Goal: Task Accomplishment & Management: Use online tool/utility

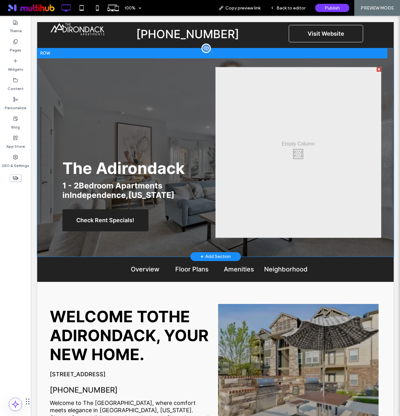
scroll to position [7, 0]
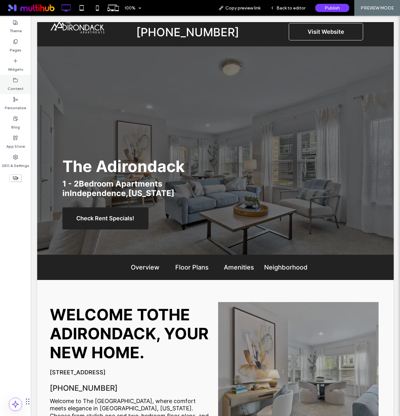
click at [18, 82] on icon at bounding box center [15, 80] width 5 height 5
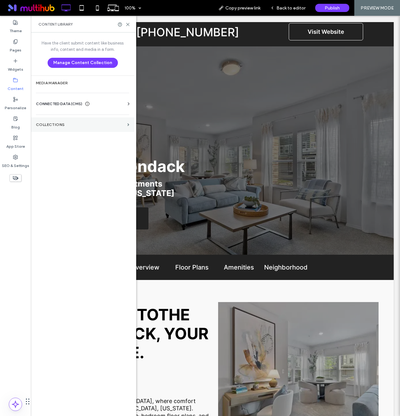
click at [57, 132] on section "Collections" at bounding box center [82, 124] width 103 height 15
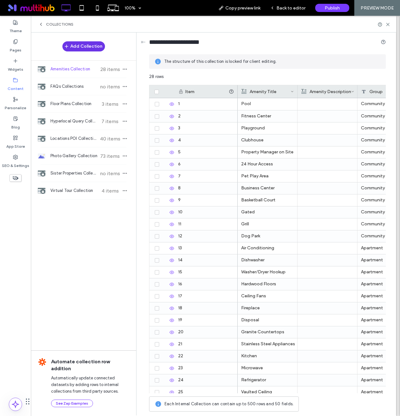
click at [79, 45] on button "Add Collection" at bounding box center [83, 46] width 43 height 10
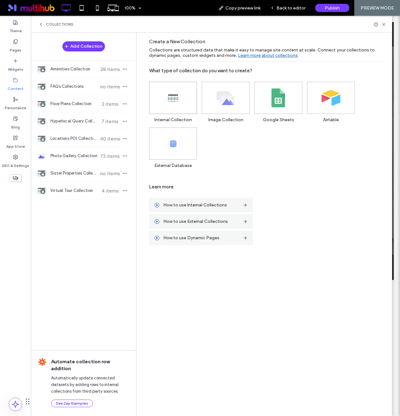
click at [180, 97] on icon at bounding box center [173, 97] width 19 height 19
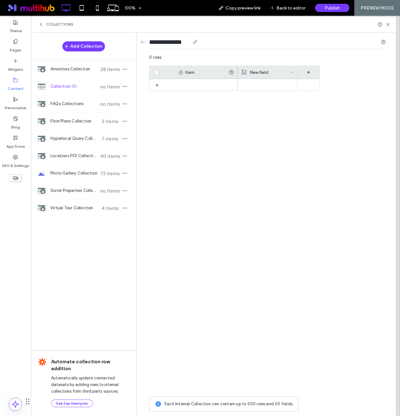
click at [168, 39] on input "**********" at bounding box center [169, 42] width 41 height 9
click at [202, 42] on div "**********" at bounding box center [267, 44] width 237 height 12
click at [198, 42] on icon at bounding box center [195, 41] width 5 height 5
click at [197, 42] on icon at bounding box center [195, 41] width 5 height 5
click at [185, 41] on input "**********" at bounding box center [169, 42] width 41 height 9
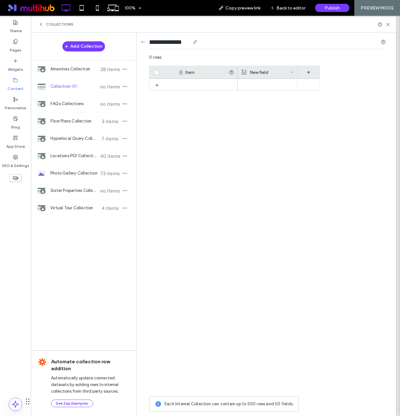
click at [185, 41] on input "**********" at bounding box center [169, 42] width 41 height 9
type input "**********"
click at [192, 74] on div "Item" at bounding box center [207, 72] width 44 height 5
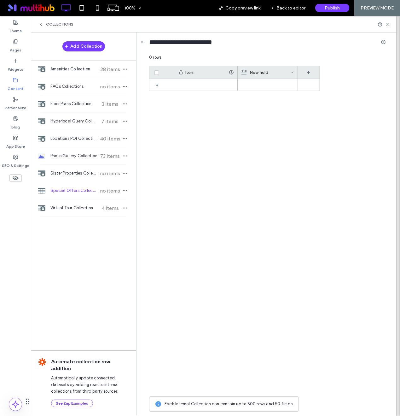
click at [192, 74] on div "Item" at bounding box center [207, 72] width 44 height 5
click at [265, 71] on div "New field" at bounding box center [266, 72] width 49 height 13
click at [266, 84] on input "*********" at bounding box center [279, 82] width 72 height 11
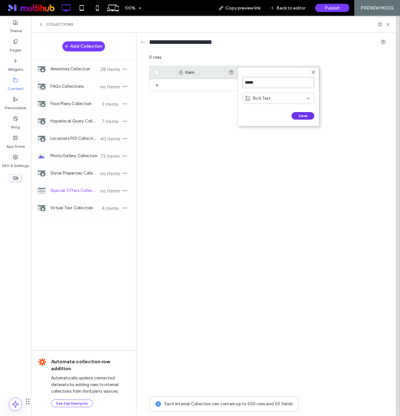
type input "*****"
click at [307, 116] on button "Save" at bounding box center [303, 116] width 23 height 8
click at [306, 70] on div "+" at bounding box center [309, 72] width 22 height 13
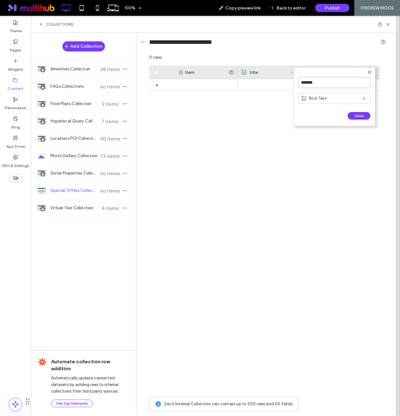
click at [311, 81] on input "*******" at bounding box center [335, 82] width 72 height 11
type input "**********"
click at [356, 117] on button "Save" at bounding box center [359, 116] width 23 height 8
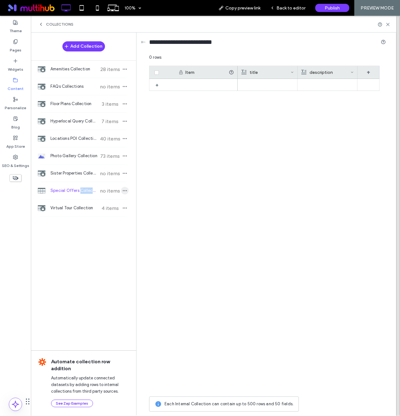
click at [125, 191] on icon "button" at bounding box center [124, 190] width 5 height 5
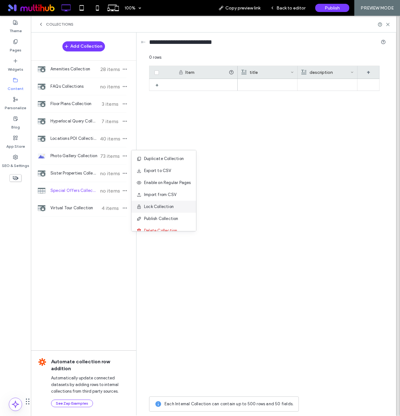
click at [155, 206] on span "Lock Collection" at bounding box center [159, 206] width 30 height 6
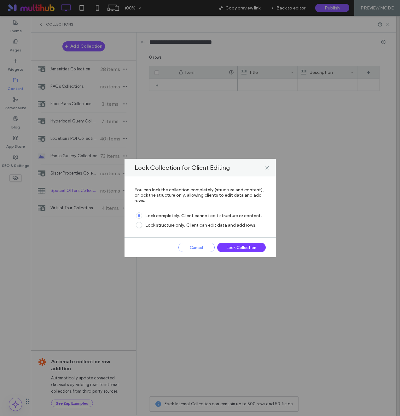
click at [194, 245] on div "Cancel" at bounding box center [197, 247] width 36 height 9
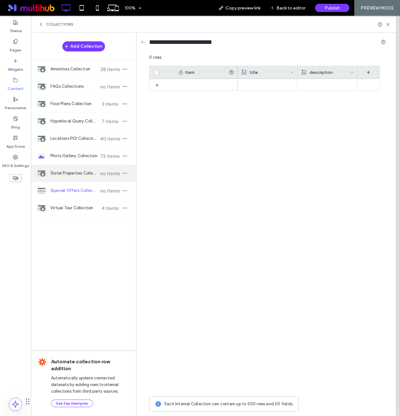
click at [130, 174] on div "Sister Properties Collection no items" at bounding box center [83, 173] width 105 height 17
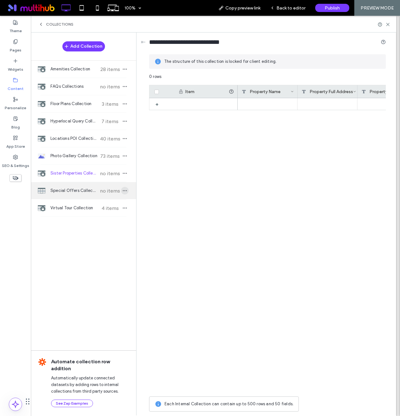
click at [126, 192] on icon "button" at bounding box center [124, 190] width 5 height 5
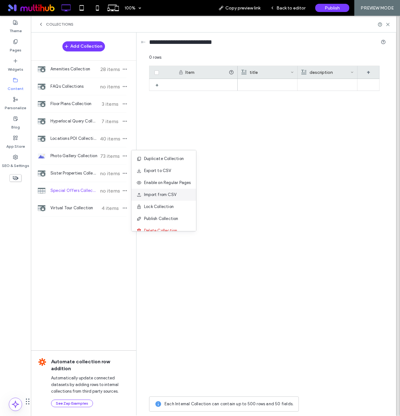
scroll to position [8, 0]
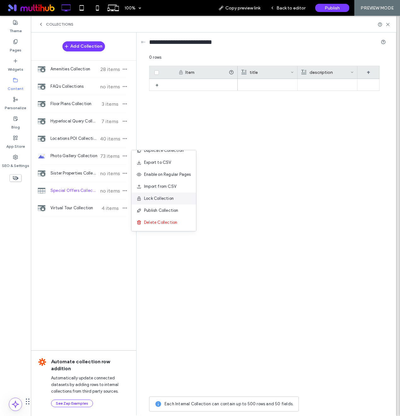
click at [146, 196] on span "Lock Collection" at bounding box center [159, 198] width 30 height 6
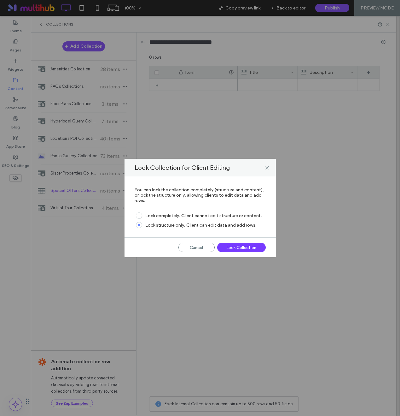
click at [233, 250] on div "Lock Collection for Client Editing You can lock the collection completely (stru…" at bounding box center [200, 208] width 151 height 98
click at [233, 247] on div "Lock Collection" at bounding box center [241, 247] width 49 height 9
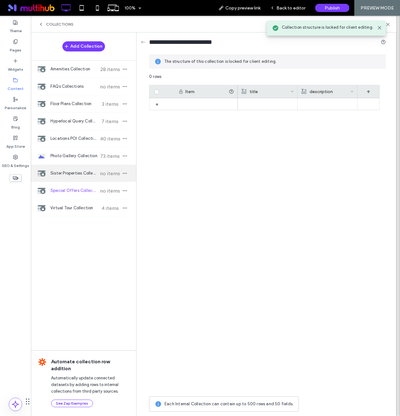
click at [102, 169] on div "Sister Properties Collection no items" at bounding box center [83, 173] width 105 height 17
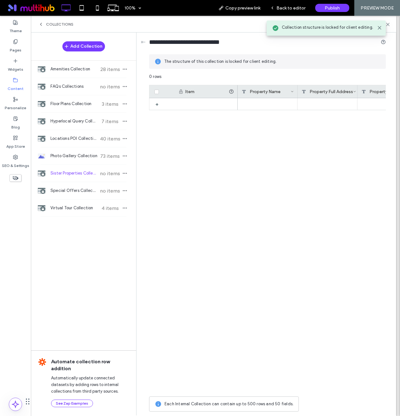
click at [95, 179] on div "Sister Properties Collection no items" at bounding box center [83, 173] width 105 height 17
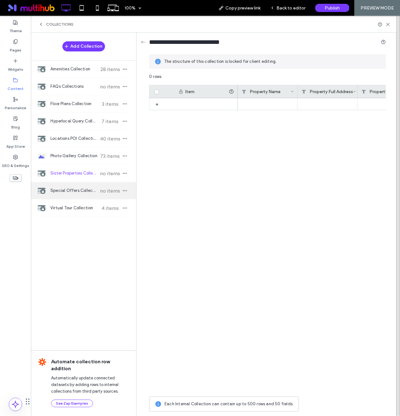
click at [94, 183] on div "Special Offers Collection no items" at bounding box center [83, 190] width 105 height 17
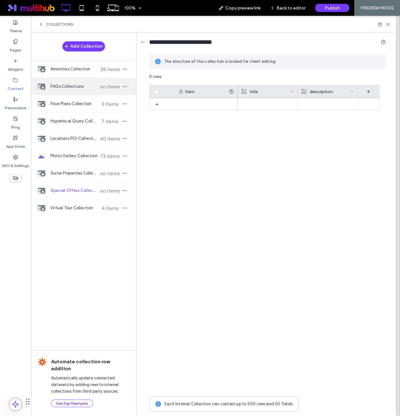
click at [62, 85] on span "FAQs Collections" at bounding box center [73, 86] width 47 height 6
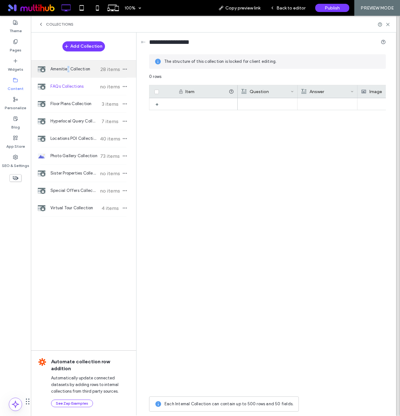
click at [68, 67] on span "Amenities Collection" at bounding box center [73, 69] width 47 height 6
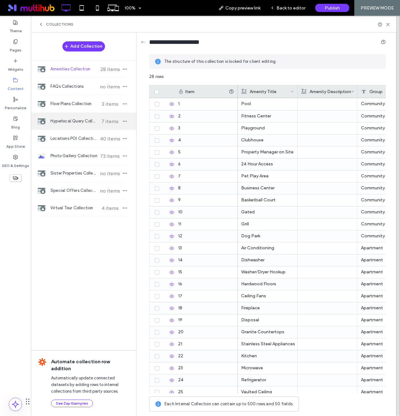
click at [76, 117] on div "Hyperlocal Query Collection 7 items" at bounding box center [83, 121] width 105 height 17
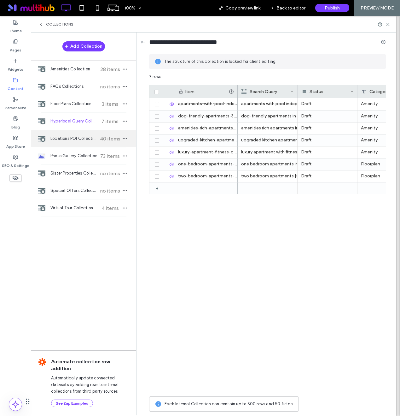
click at [75, 134] on div "Locations POI Collection 40 items" at bounding box center [83, 138] width 105 height 17
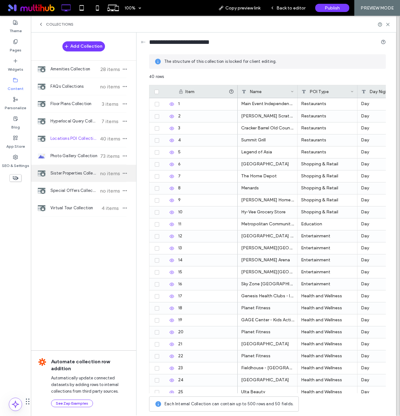
click at [70, 176] on span "Sister Properties Collection" at bounding box center [73, 173] width 47 height 6
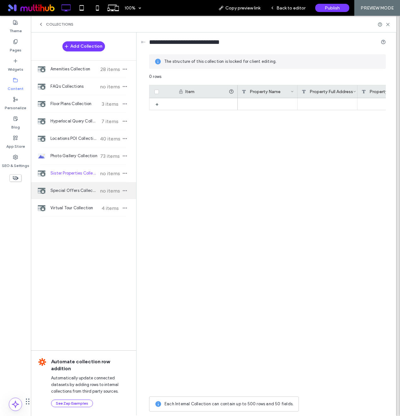
click at [58, 186] on div "Special Offers Collection no items" at bounding box center [83, 190] width 105 height 17
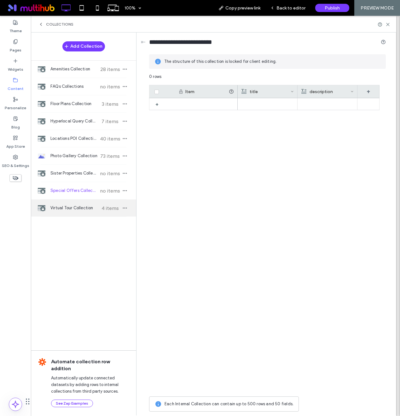
click at [61, 205] on span "Virtual Tour Collection" at bounding box center [73, 208] width 47 height 6
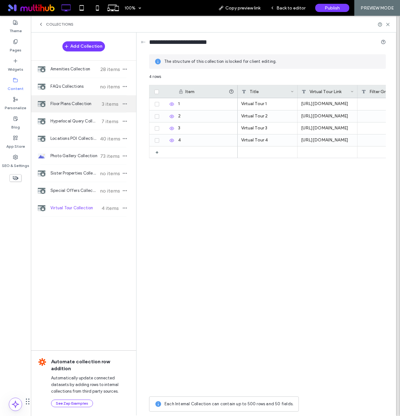
click at [69, 103] on span "Floor Plans Collection" at bounding box center [73, 104] width 47 height 6
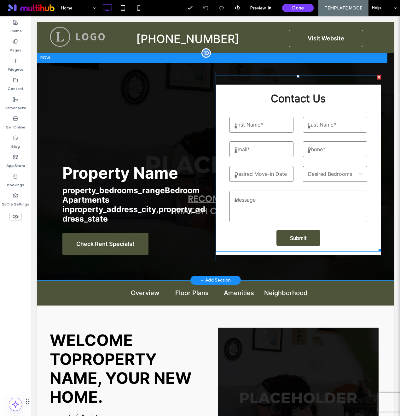
click at [341, 179] on span at bounding box center [299, 163] width 166 height 176
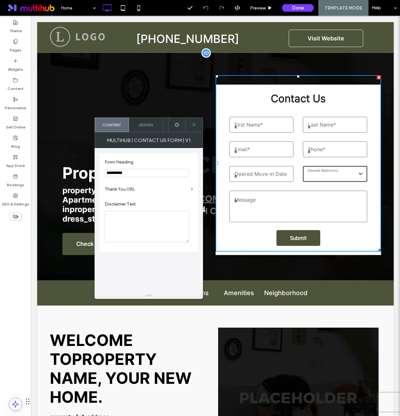
click at [337, 177] on select "**********" at bounding box center [335, 174] width 64 height 16
click at [195, 125] on icon at bounding box center [194, 124] width 5 height 5
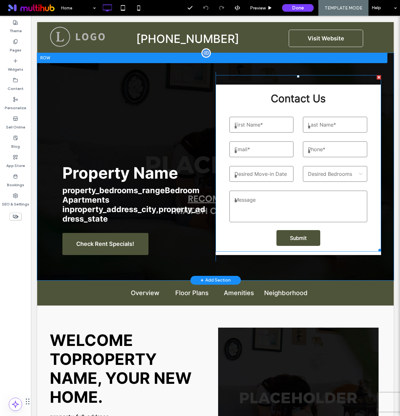
click at [273, 170] on span at bounding box center [299, 163] width 166 height 176
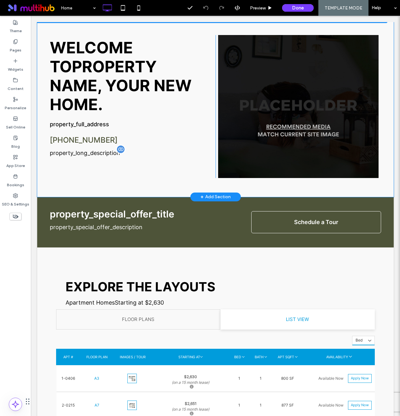
scroll to position [293, 0]
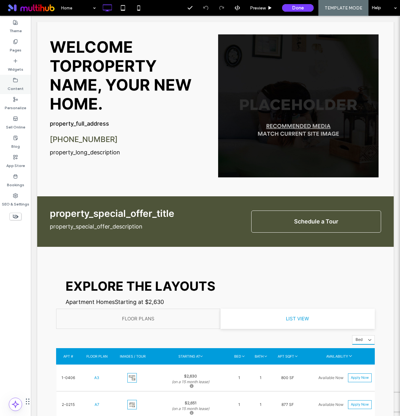
click at [13, 75] on div "Content" at bounding box center [15, 84] width 31 height 19
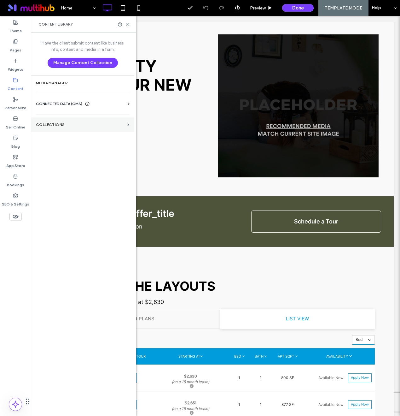
click at [56, 123] on label "Collections" at bounding box center [80, 124] width 89 height 4
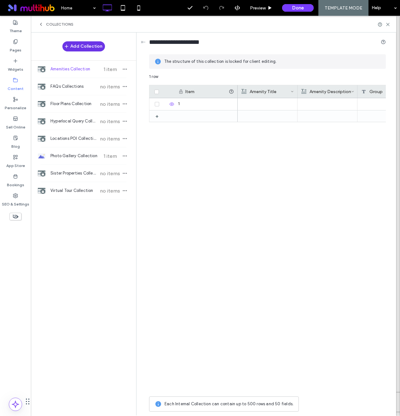
click at [80, 44] on button "Add Collection" at bounding box center [83, 46] width 43 height 10
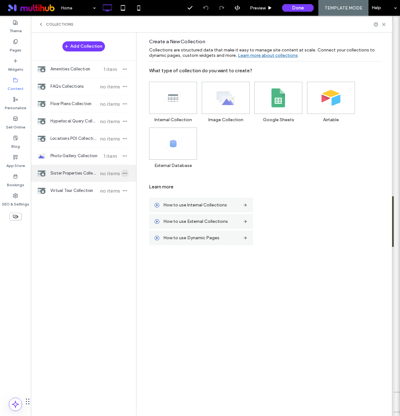
click at [127, 173] on span "button" at bounding box center [125, 173] width 8 height 8
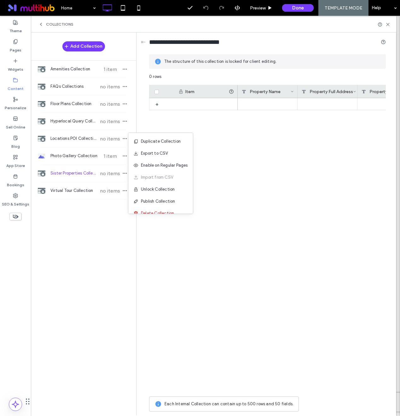
click at [62, 242] on div "Add Collection Amenities Collection 1 item FAQs Collections no items Floor Plan…" at bounding box center [83, 223] width 105 height 382
click at [103, 202] on div "Add Collection Amenities Collection 1 item FAQs Collections no items Floor Plan…" at bounding box center [83, 223] width 105 height 382
click at [49, 25] on span "Collections" at bounding box center [59, 24] width 27 height 5
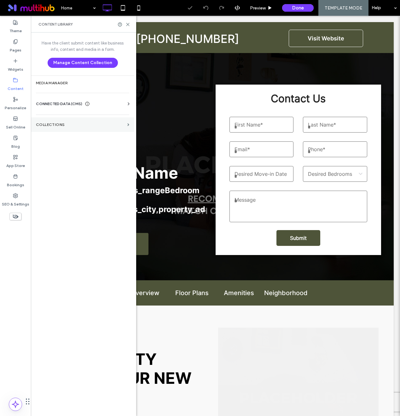
scroll to position [0, 0]
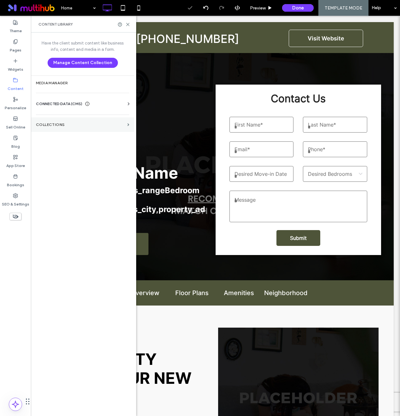
click at [80, 125] on label "Collections" at bounding box center [80, 124] width 89 height 4
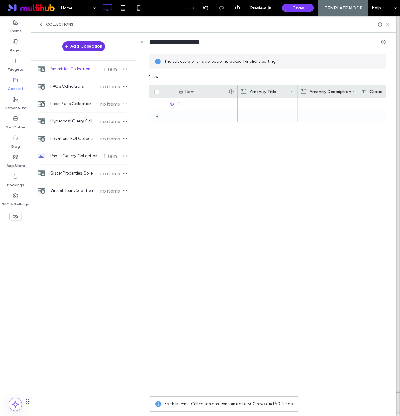
click at [76, 46] on button "Add Collection" at bounding box center [83, 46] width 43 height 10
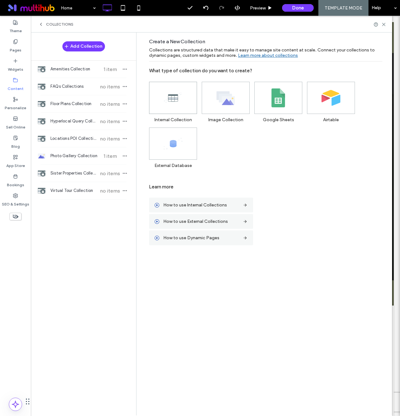
click at [170, 101] on icon at bounding box center [173, 97] width 19 height 19
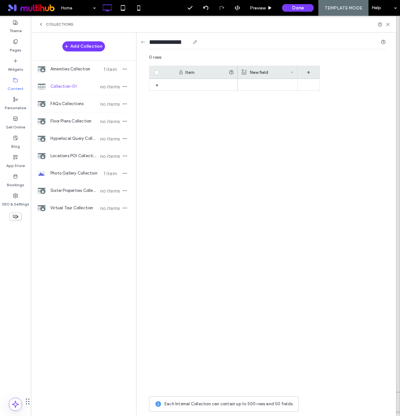
click at [196, 40] on icon at bounding box center [195, 41] width 5 height 5
click at [197, 42] on use at bounding box center [194, 41] width 3 height 3
click at [197, 44] on icon at bounding box center [195, 41] width 5 height 5
click at [196, 41] on icon at bounding box center [195, 41] width 5 height 5
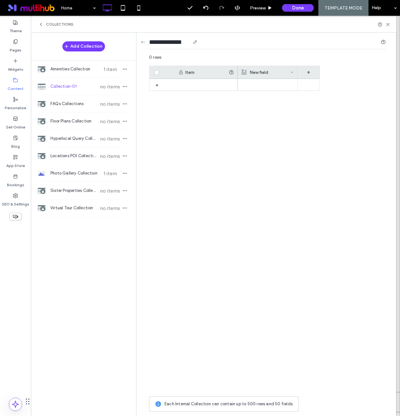
click at [180, 42] on input "**********" at bounding box center [169, 42] width 41 height 9
type input "*"
type input "**********"
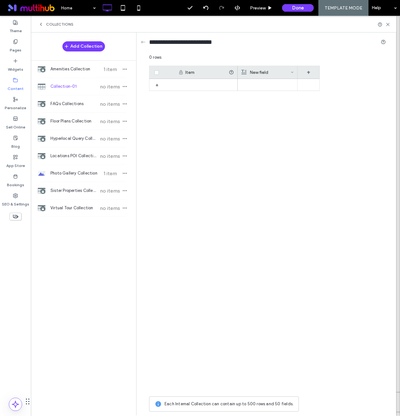
click at [271, 68] on div "New field" at bounding box center [266, 72] width 49 height 13
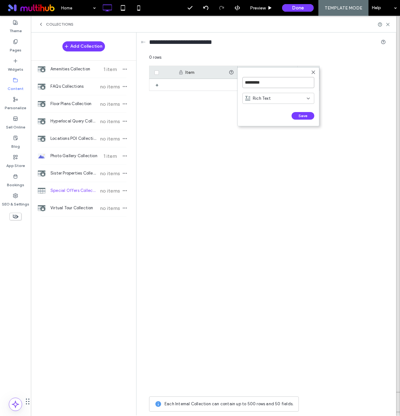
click at [267, 82] on input "*********" at bounding box center [279, 82] width 72 height 11
type input "*****"
click at [302, 117] on button "Save" at bounding box center [303, 116] width 23 height 8
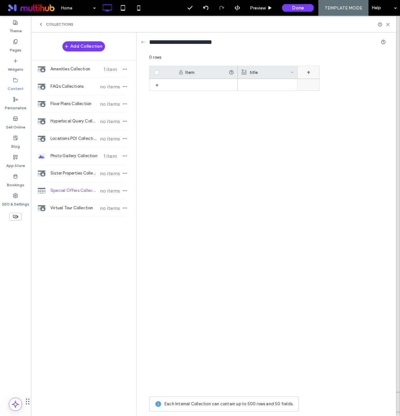
click at [309, 69] on div "+" at bounding box center [309, 72] width 22 height 13
click at [319, 79] on input "*******" at bounding box center [335, 82] width 72 height 11
type input "**********"
click input "******" at bounding box center [306, 122] width 14 height 5
click at [291, 8] on button "Done" at bounding box center [298, 8] width 32 height 8
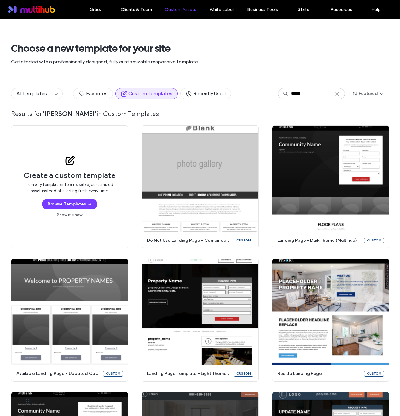
scroll to position [273, 0]
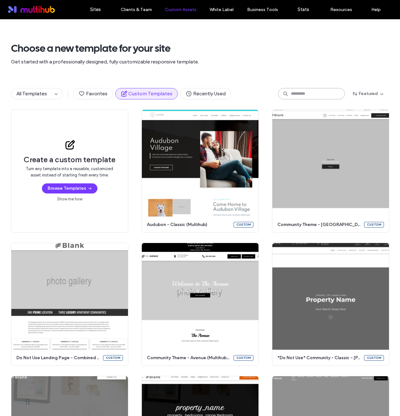
click at [299, 88] on input at bounding box center [311, 93] width 67 height 11
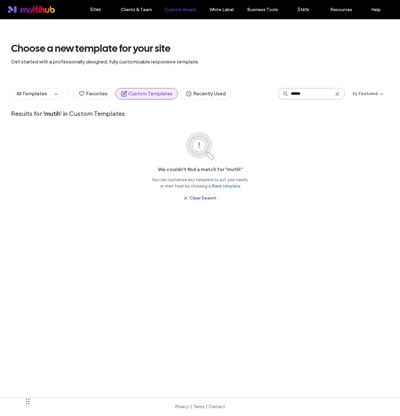
type input "*******"
click at [301, 95] on input "**********" at bounding box center [311, 93] width 67 height 11
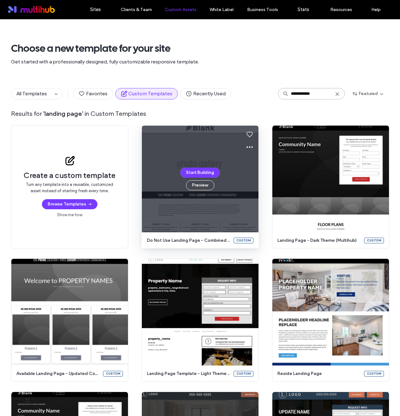
type input "**********"
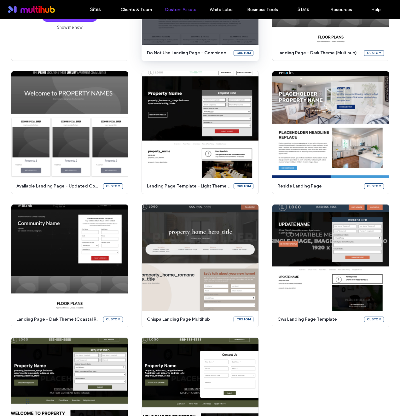
scroll to position [226, 0]
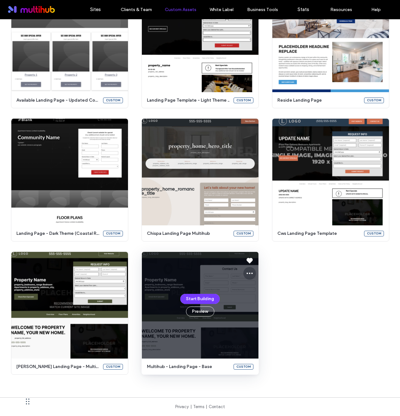
click at [246, 273] on icon at bounding box center [250, 273] width 8 height 8
click at [258, 301] on span "Edit template" at bounding box center [267, 303] width 26 height 6
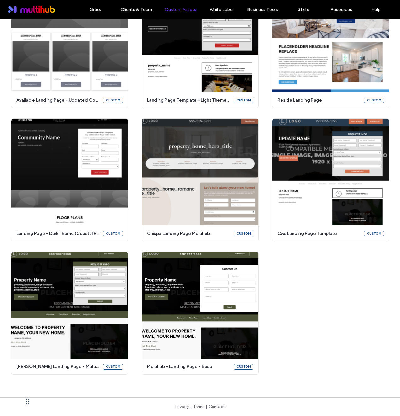
click at [262, 113] on div "Create a custom template Turn any template into a reusable, customized asset in…" at bounding box center [200, 113] width 378 height 522
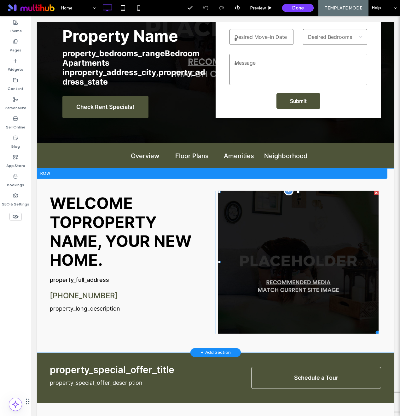
scroll to position [99, 0]
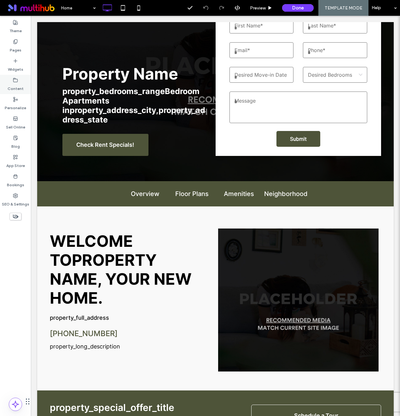
click at [21, 80] on div "Content" at bounding box center [15, 84] width 31 height 19
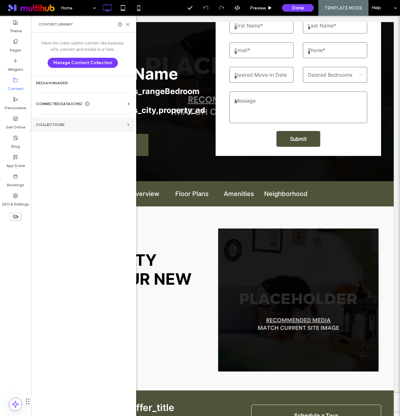
click at [65, 127] on section "Collections" at bounding box center [82, 124] width 103 height 15
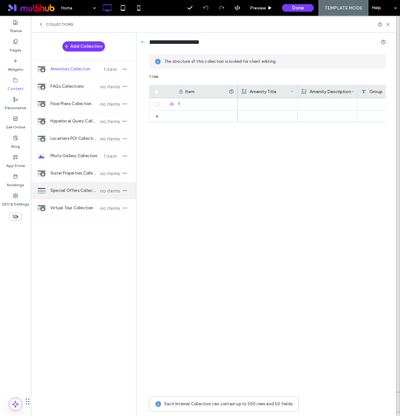
click at [64, 193] on span "Special Offers Collection" at bounding box center [73, 190] width 47 height 6
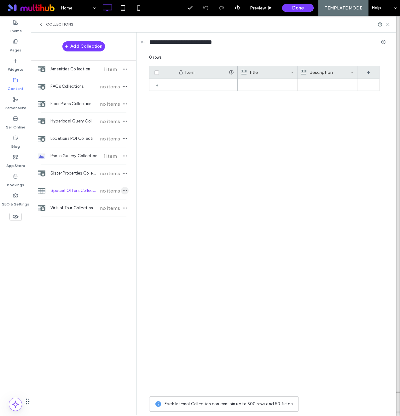
click at [125, 191] on icon "button" at bounding box center [124, 190] width 5 height 5
click at [152, 199] on span "Lock Collection" at bounding box center [159, 198] width 30 height 6
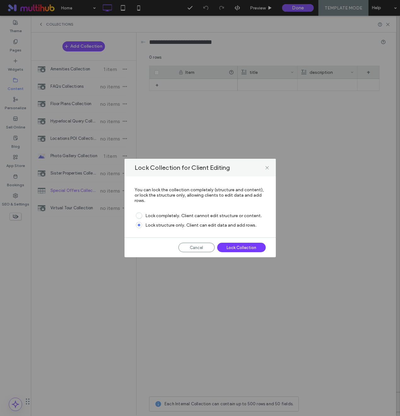
click at [231, 249] on div "Lock Collection" at bounding box center [241, 247] width 49 height 9
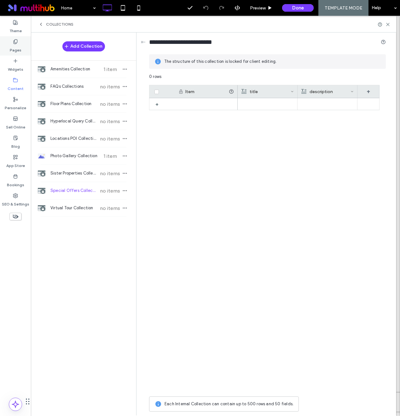
click at [14, 49] on label "Pages" at bounding box center [16, 48] width 12 height 9
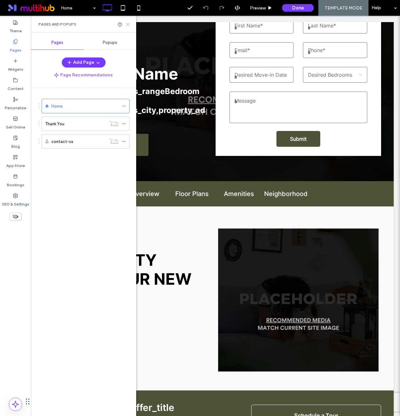
click at [129, 23] on icon at bounding box center [128, 24] width 5 height 5
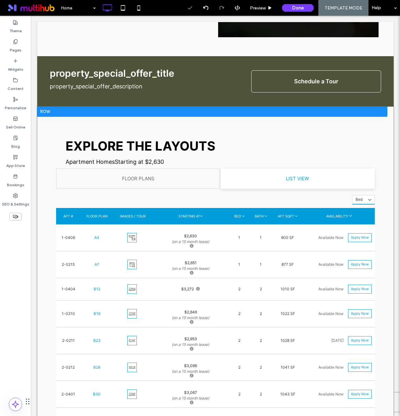
scroll to position [424, 0]
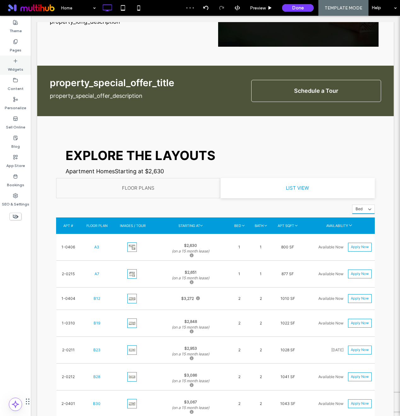
click at [19, 61] on div "Widgets" at bounding box center [15, 65] width 31 height 19
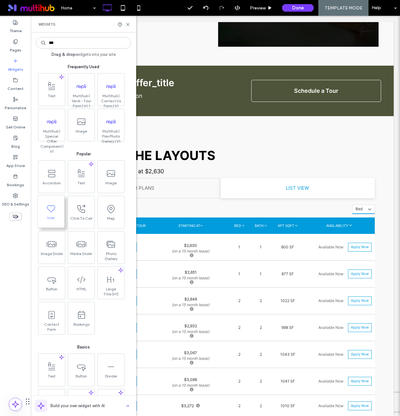
type input "****"
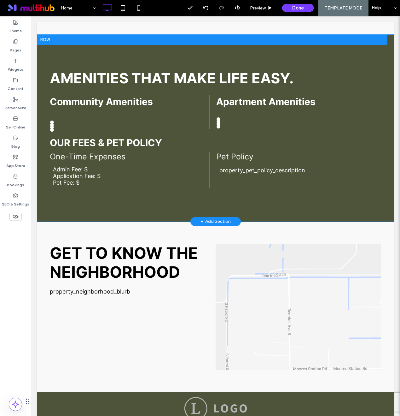
scroll to position [967, 0]
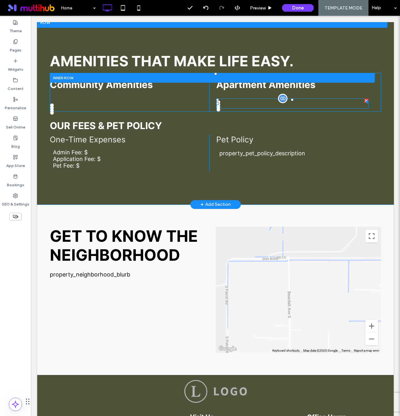
click at [224, 98] on span at bounding box center [292, 103] width 152 height 10
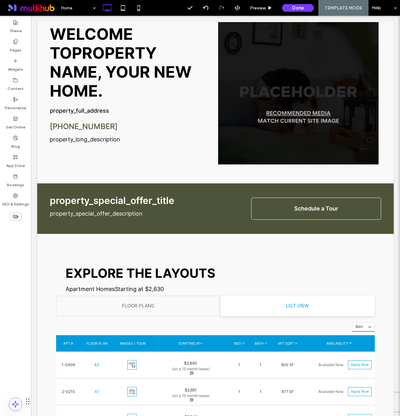
scroll to position [283, 0]
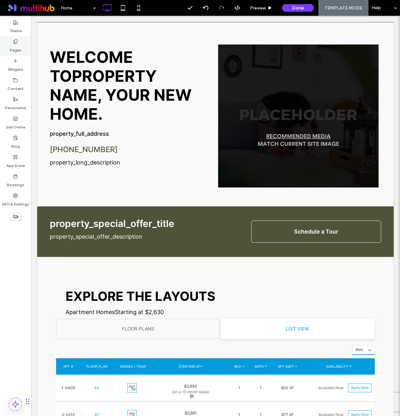
click at [12, 53] on label "Pages" at bounding box center [16, 48] width 12 height 9
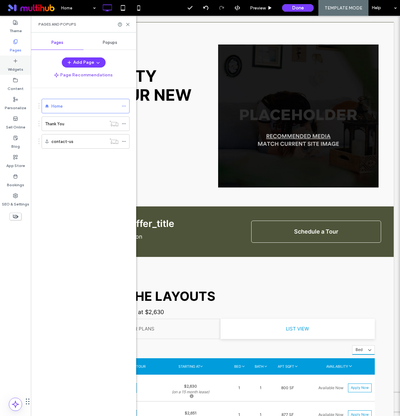
click at [14, 63] on icon at bounding box center [15, 60] width 5 height 5
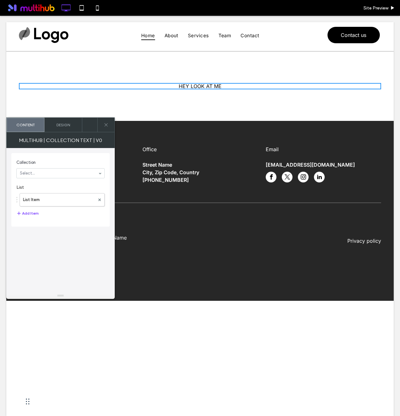
click at [40, 192] on div "List Item" at bounding box center [60, 198] width 88 height 16
click at [42, 200] on label "List Item" at bounding box center [59, 199] width 72 height 13
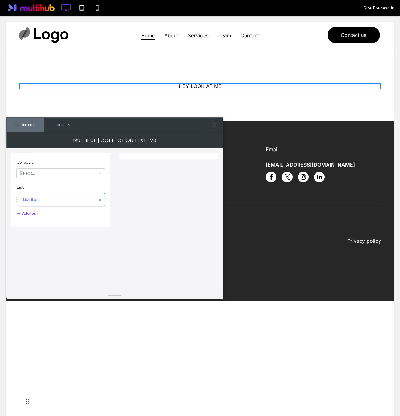
click at [27, 208] on div "List Item Add Item" at bounding box center [60, 205] width 89 height 30
click at [26, 213] on button "Add Item" at bounding box center [27, 213] width 22 height 8
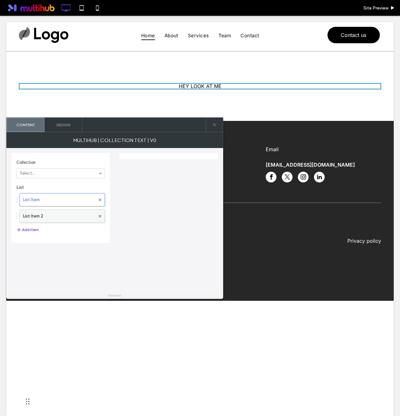
click at [102, 217] on div at bounding box center [99, 215] width 9 height 9
click at [99, 216] on icon at bounding box center [100, 216] width 3 height 3
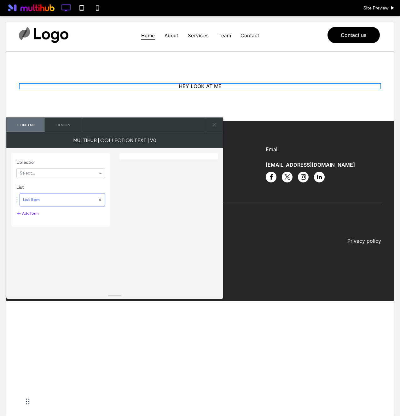
click at [96, 166] on section "Collection Select..." at bounding box center [60, 168] width 89 height 25
click at [86, 161] on span "Collection" at bounding box center [59, 162] width 86 height 6
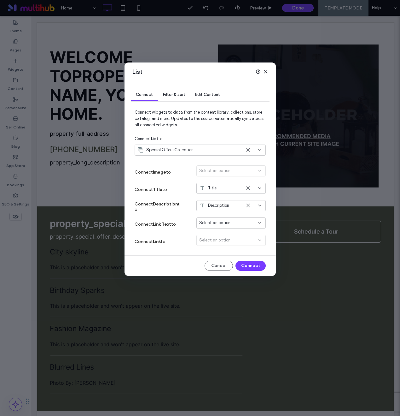
click at [179, 93] on span "Filter & sort" at bounding box center [174, 94] width 22 height 5
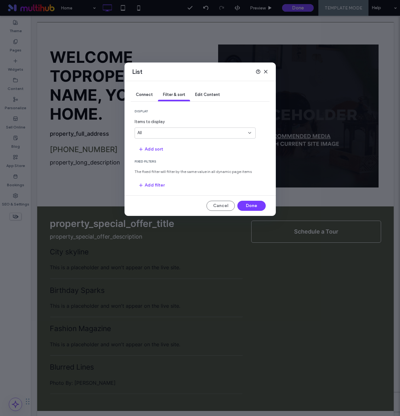
click at [181, 138] on div "display Items to display All Add sort Fixed Filters The fixed filter will filte…" at bounding box center [200, 149] width 131 height 81
click at [179, 135] on div "All" at bounding box center [192, 133] width 108 height 6
type input "*"
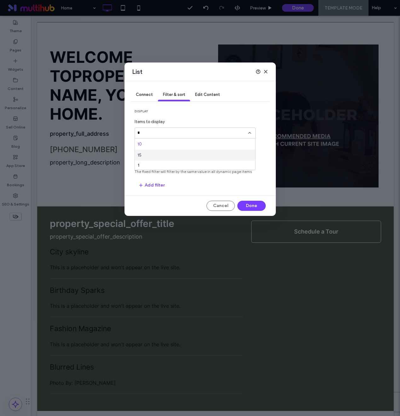
click at [141, 162] on div "1" at bounding box center [195, 165] width 120 height 9
click at [142, 165] on div "1" at bounding box center [195, 165] width 115 height 5
click at [147, 96] on span "Connect" at bounding box center [144, 94] width 17 height 5
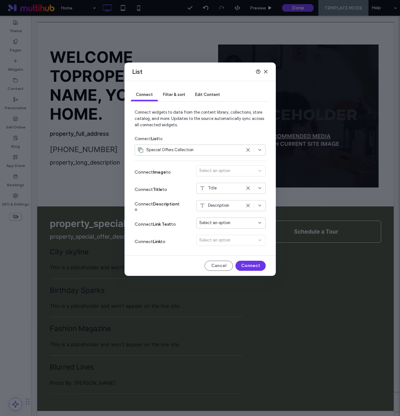
click at [257, 265] on button "Connect" at bounding box center [251, 266] width 30 height 10
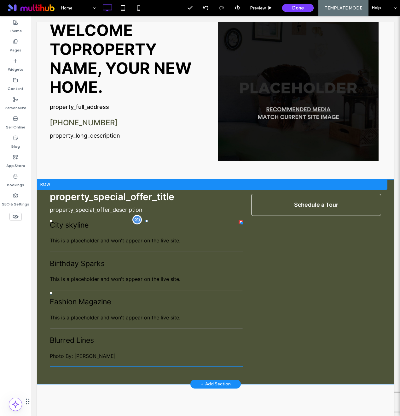
scroll to position [321, 0]
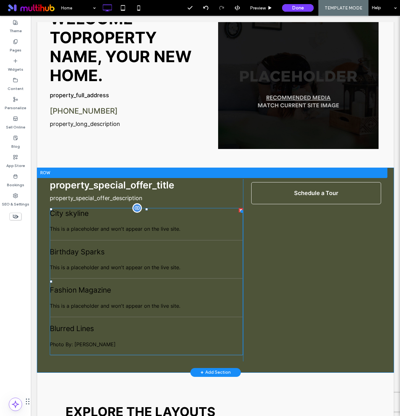
click at [116, 214] on div "City skyline This is a placeholder and won't appear on the live site." at bounding box center [146, 220] width 193 height 25
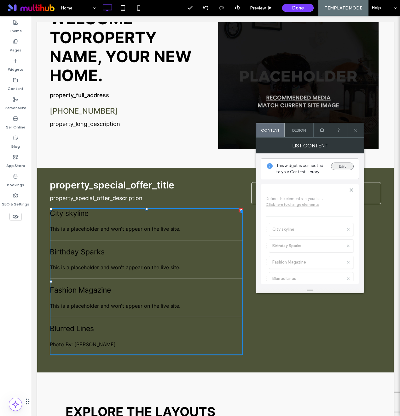
click at [350, 167] on button "Edit" at bounding box center [342, 166] width 23 height 8
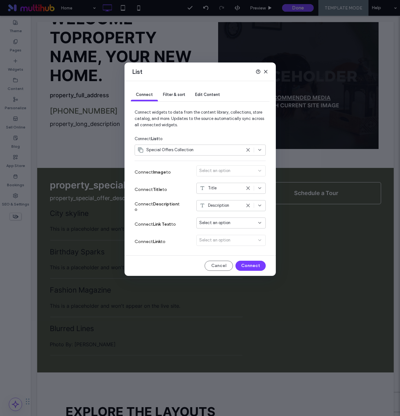
click at [170, 98] on div "Filter & sort" at bounding box center [174, 95] width 32 height 13
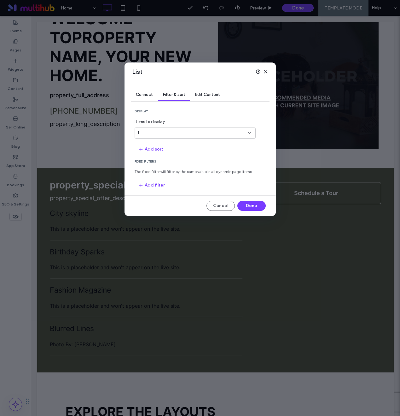
click at [155, 95] on div "Connect" at bounding box center [144, 95] width 27 height 13
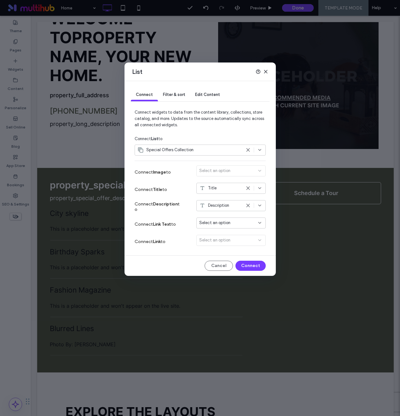
click at [201, 93] on span "Edit Content" at bounding box center [207, 94] width 25 height 5
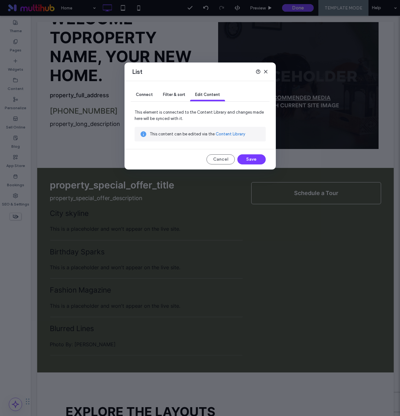
click at [173, 94] on span "Filter & sort" at bounding box center [174, 94] width 22 height 5
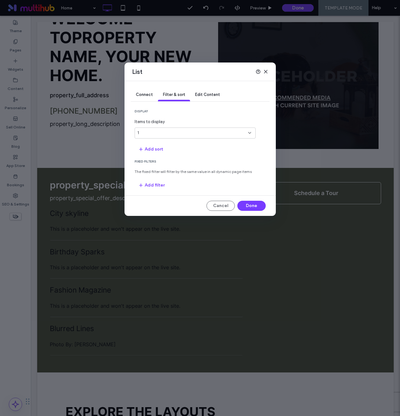
click at [144, 97] on div "Connect" at bounding box center [144, 95] width 27 height 13
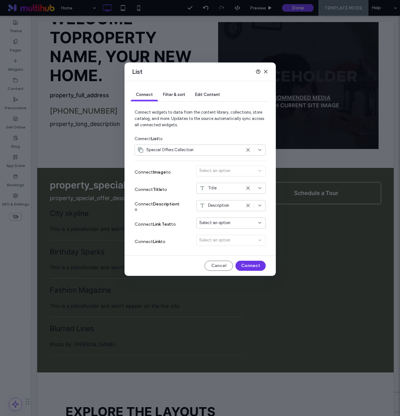
click at [249, 267] on button "Connect" at bounding box center [251, 266] width 30 height 10
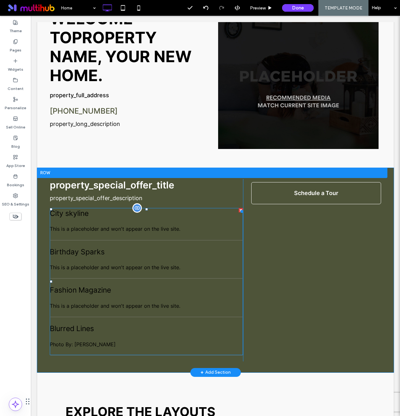
click at [119, 252] on div "Birthday Sparks This is a placeholder and won't appear on the live site." at bounding box center [146, 258] width 193 height 25
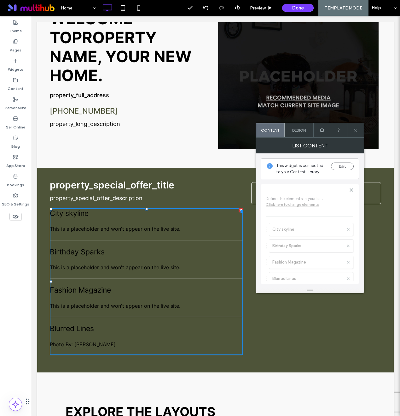
click at [301, 127] on div "Design" at bounding box center [299, 130] width 29 height 14
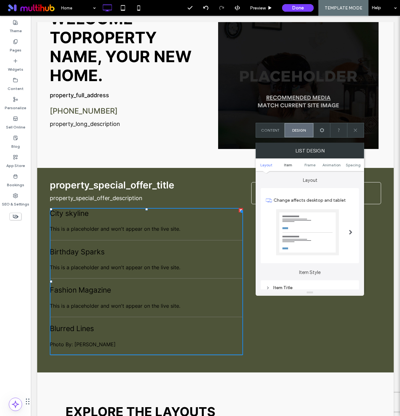
click at [288, 166] on span "Item" at bounding box center [288, 164] width 8 height 5
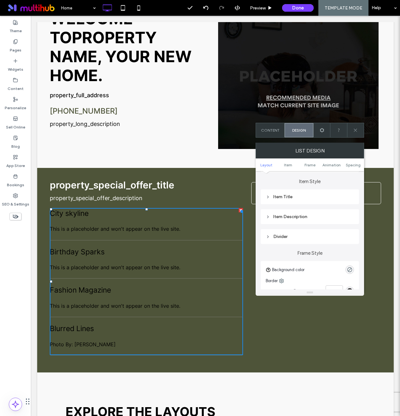
scroll to position [92, 0]
click at [281, 195] on div "Item Title" at bounding box center [310, 194] width 88 height 5
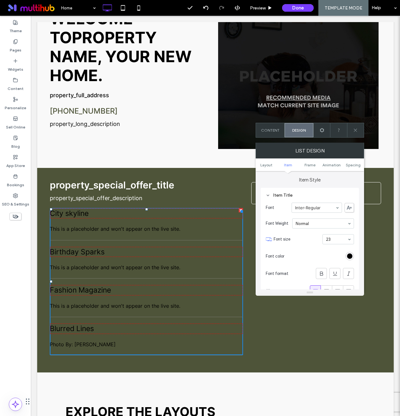
click at [350, 252] on div "rgb(0, 0, 0)" at bounding box center [350, 256] width 9 height 9
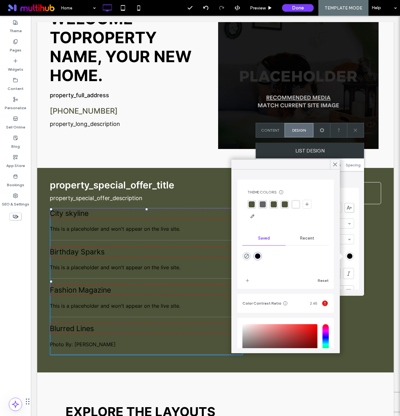
click at [295, 204] on div "rgba(255, 255, 255, 1)" at bounding box center [296, 204] width 6 height 6
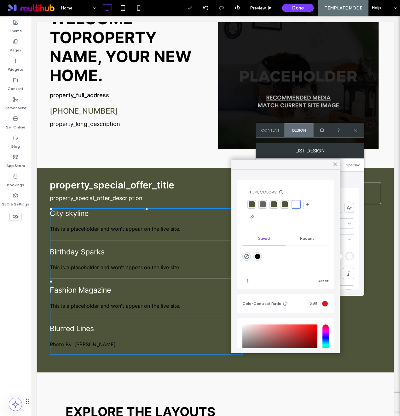
click at [345, 184] on div "Item Style Item Title Font Inter-Regular Font Weight Normal Font size 23 Font c…" at bounding box center [310, 265] width 98 height 189
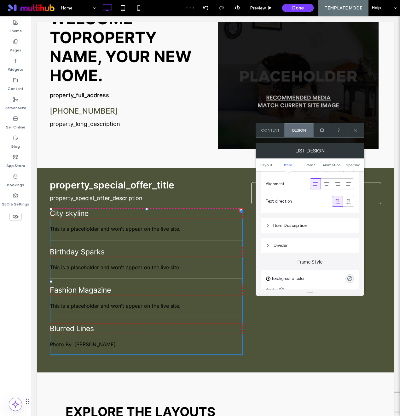
scroll to position [206, 0]
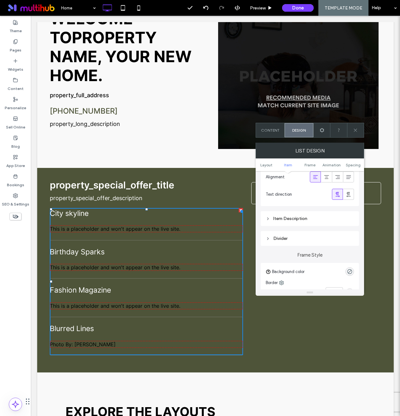
click at [271, 218] on div "Item Description" at bounding box center [310, 218] width 88 height 5
click at [347, 280] on div "rgb(0, 0, 0)" at bounding box center [349, 279] width 5 height 5
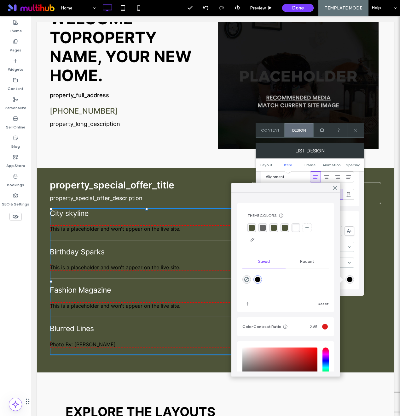
click at [294, 226] on div "rgba(255, 255, 255, 1)" at bounding box center [296, 228] width 6 height 6
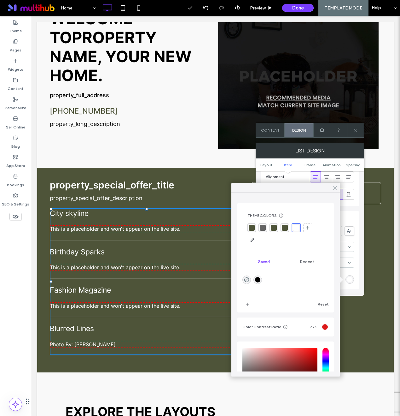
click at [334, 186] on icon at bounding box center [335, 188] width 6 height 6
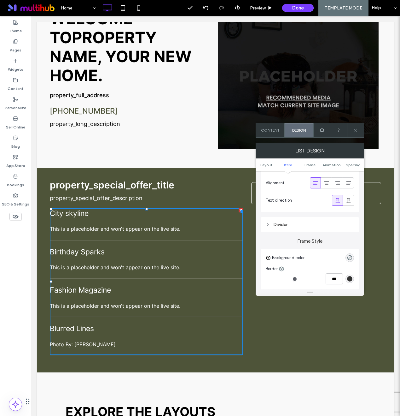
scroll to position [349, 0]
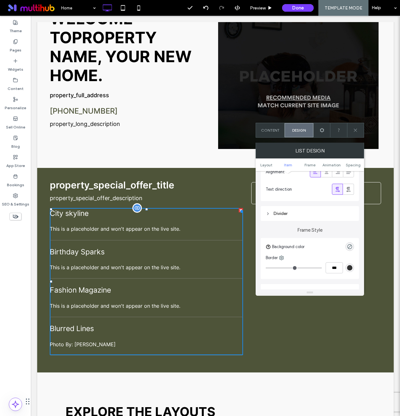
click at [232, 208] on span "City skyline" at bounding box center [146, 213] width 193 height 11
click at [232, 181] on h2 "property_special_offer_title" at bounding box center [146, 185] width 193 height 12
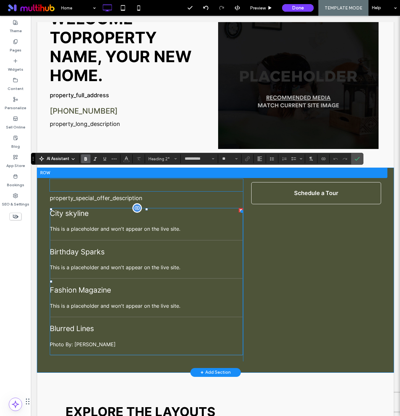
click at [132, 208] on span "City skyline" at bounding box center [146, 213] width 193 height 11
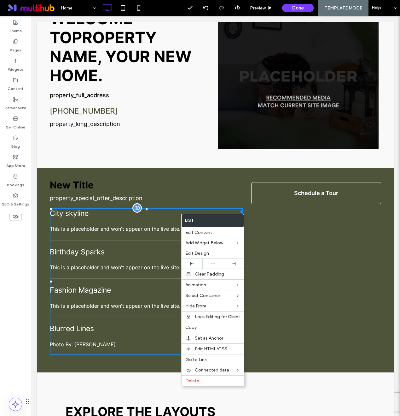
click at [126, 212] on div "City skyline This is a placeholder and won't appear on the live site." at bounding box center [146, 220] width 193 height 25
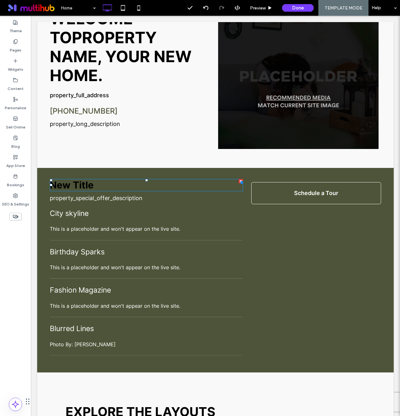
click at [73, 179] on h2 "New Title" at bounding box center [146, 185] width 193 height 12
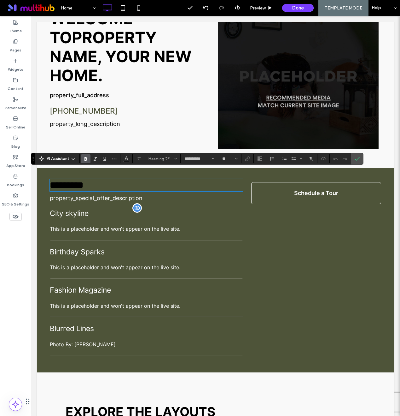
click at [71, 208] on span "City skyline" at bounding box center [146, 213] width 193 height 11
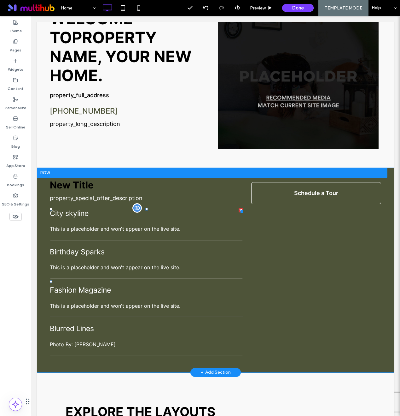
click at [58, 208] on span "City skyline" at bounding box center [146, 213] width 193 height 11
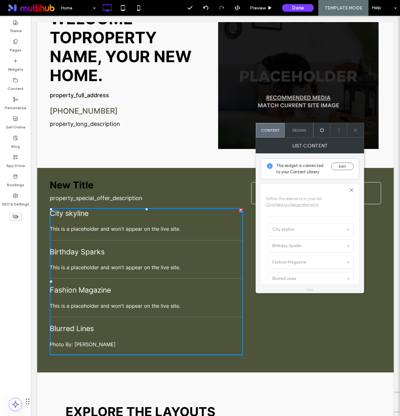
click at [299, 133] on div "Design" at bounding box center [299, 130] width 29 height 14
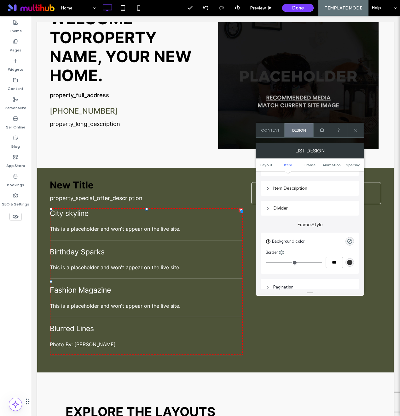
scroll to position [0, 0]
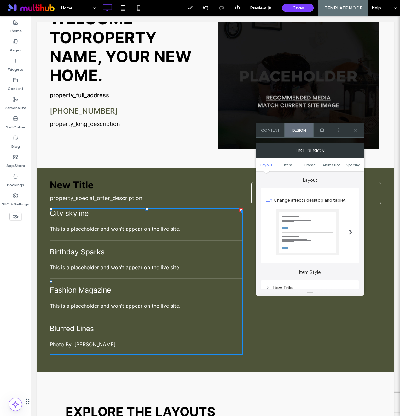
click at [284, 161] on ul "Layout Item Frame Animation Spacing" at bounding box center [310, 164] width 108 height 13
click at [291, 161] on ul "Layout Item Frame Animation Spacing" at bounding box center [310, 164] width 108 height 13
click at [289, 164] on span "Item" at bounding box center [288, 164] width 8 height 5
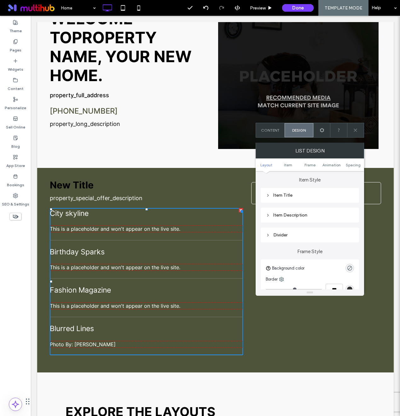
scroll to position [92, 0]
click at [288, 201] on div "Item Title" at bounding box center [310, 195] width 98 height 15
click at [283, 193] on div "Item Title" at bounding box center [310, 194] width 88 height 5
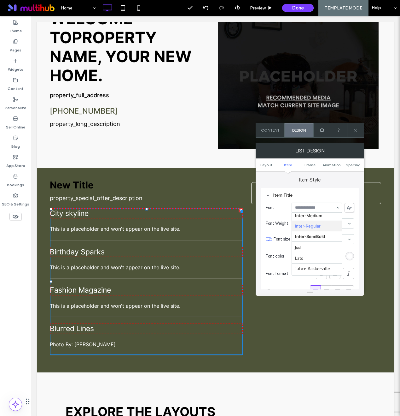
scroll to position [308, 0]
type input "****"
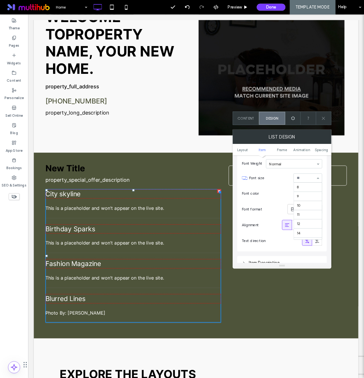
scroll to position [83, 0]
type input "******"
type input "*"
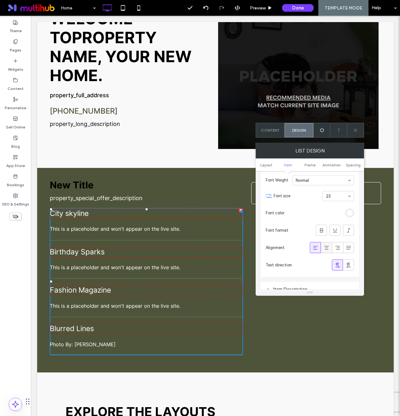
scroll to position [87, 0]
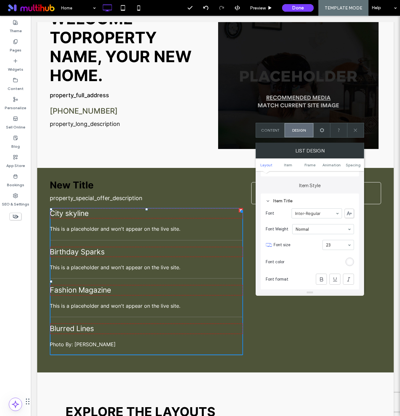
click at [352, 215] on span at bounding box center [349, 212] width 9 height 9
click at [325, 220] on section "Font Inter-Regular" at bounding box center [310, 213] width 88 height 16
type input "****"
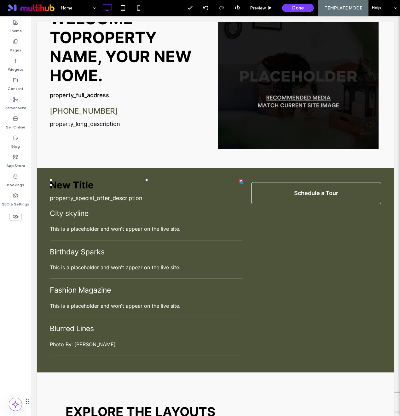
click at [80, 179] on span "New Title" at bounding box center [72, 184] width 44 height 11
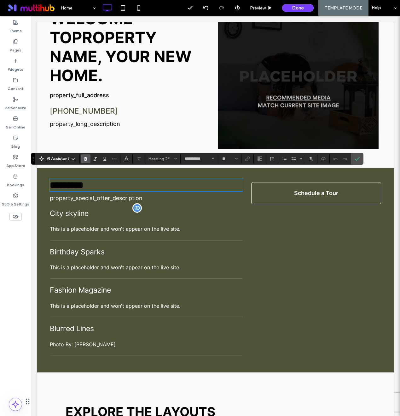
click at [79, 208] on span "City skyline" at bounding box center [146, 213] width 193 height 11
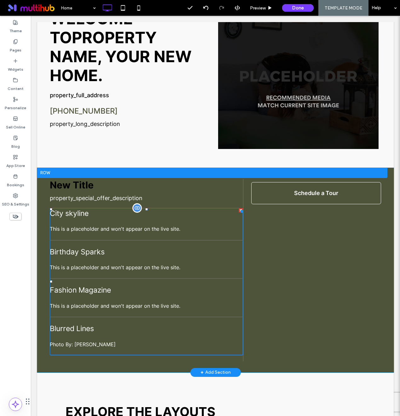
click at [74, 208] on span "City skyline" at bounding box center [146, 213] width 193 height 11
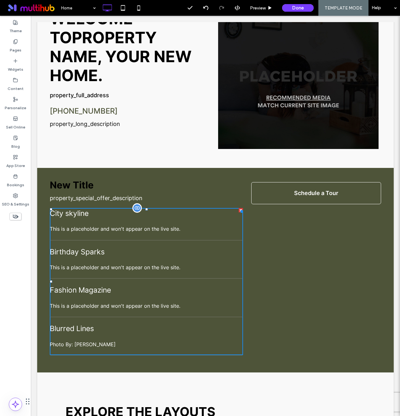
click at [74, 208] on span "City skyline" at bounding box center [146, 213] width 193 height 11
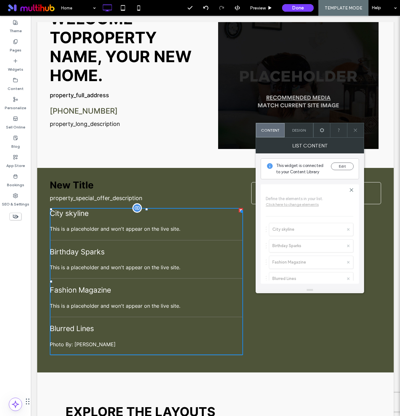
click at [74, 208] on span "City skyline" at bounding box center [146, 213] width 193 height 11
click at [281, 129] on div "Content" at bounding box center [270, 130] width 29 height 14
click at [293, 129] on span "Design" at bounding box center [299, 130] width 14 height 5
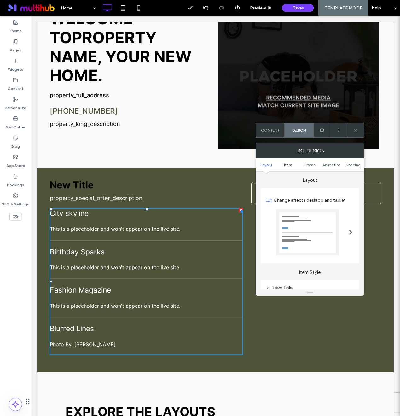
click at [290, 164] on span "Item" at bounding box center [288, 164] width 8 height 5
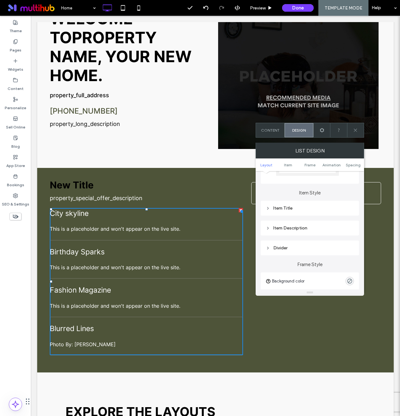
scroll to position [92, 0]
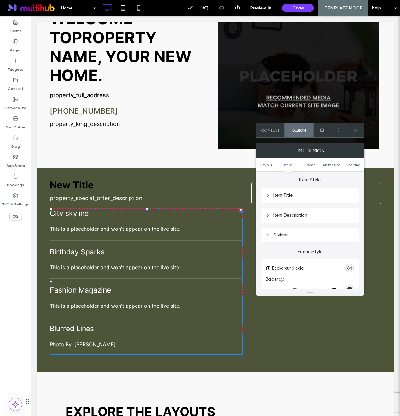
click at [280, 198] on div "Item Title" at bounding box center [310, 194] width 88 height 5
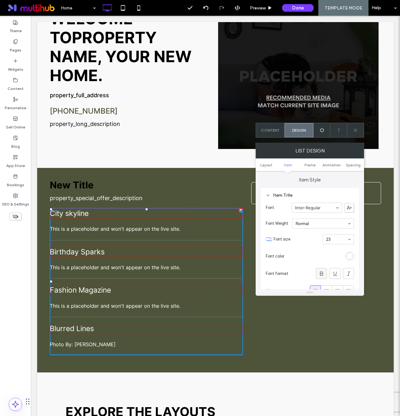
click at [322, 274] on use at bounding box center [321, 273] width 3 height 4
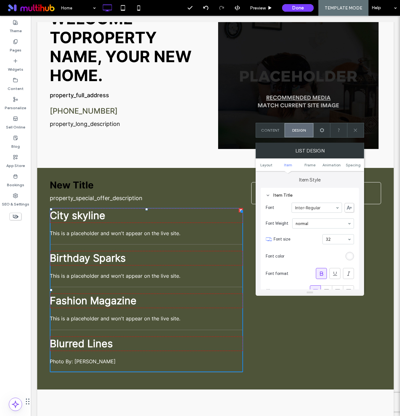
click at [343, 240] on input at bounding box center [336, 239] width 21 height 4
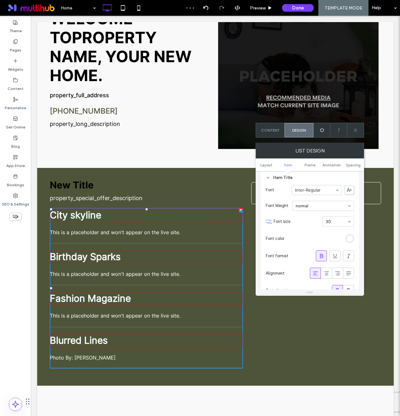
scroll to position [155, 0]
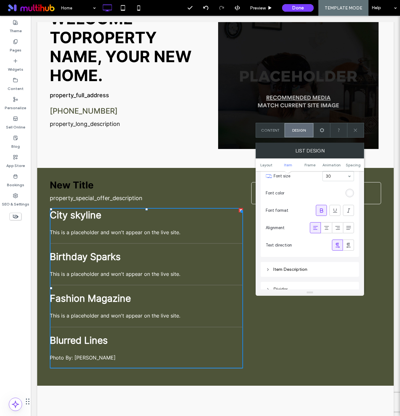
click at [318, 130] on div at bounding box center [322, 130] width 17 height 14
click at [10, 79] on div "Content" at bounding box center [15, 84] width 31 height 19
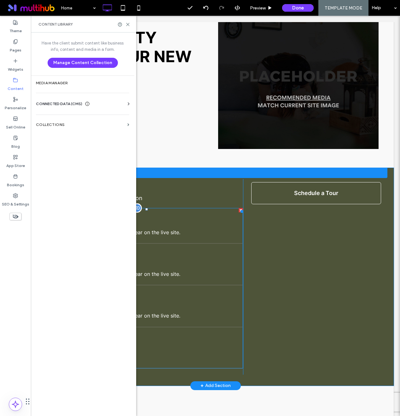
click at [175, 228] on span "This is a placeholder and won't appear on the live site." at bounding box center [146, 232] width 193 height 8
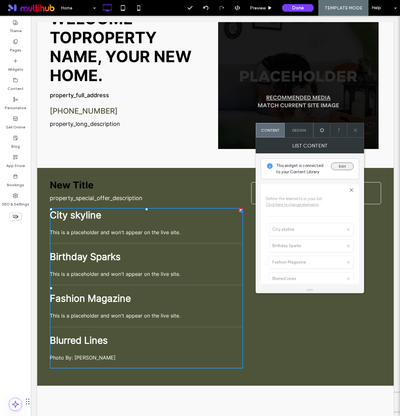
click at [347, 167] on button "Edit" at bounding box center [342, 166] width 23 height 8
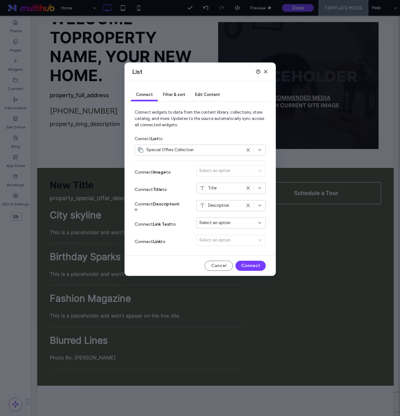
click at [171, 95] on span "Filter & sort" at bounding box center [174, 94] width 22 height 5
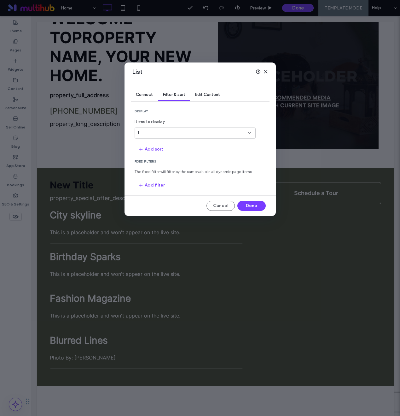
click at [205, 91] on div "Edit Content" at bounding box center [207, 95] width 35 height 13
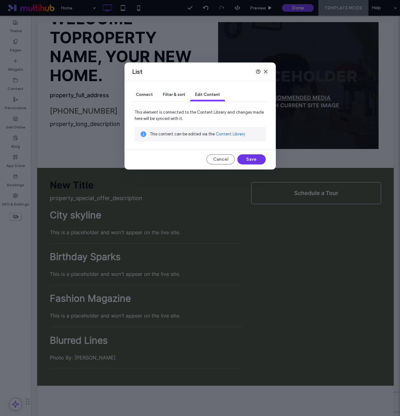
click at [249, 157] on button "Save" at bounding box center [251, 159] width 28 height 10
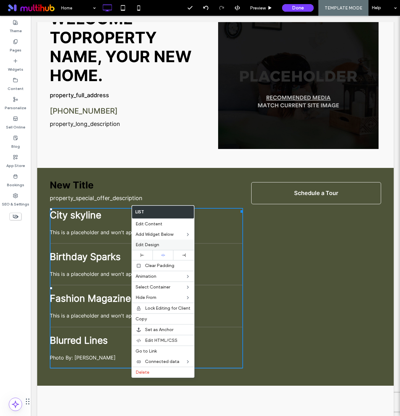
click at [141, 246] on span "Edit Design" at bounding box center [148, 244] width 24 height 5
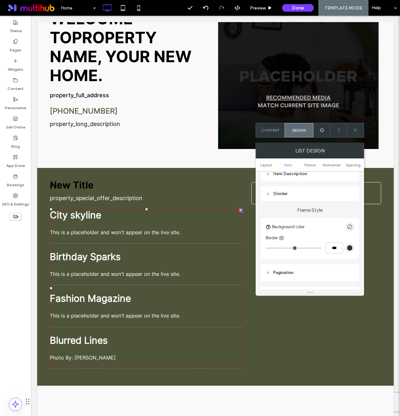
scroll to position [191, 0]
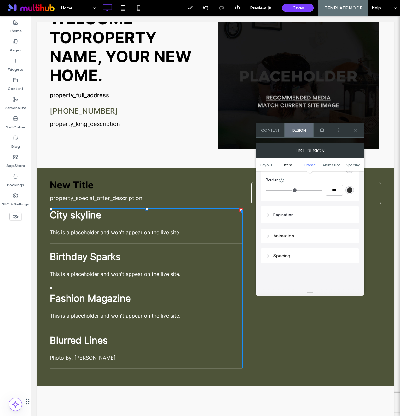
click at [292, 165] on span "Item" at bounding box center [288, 164] width 8 height 5
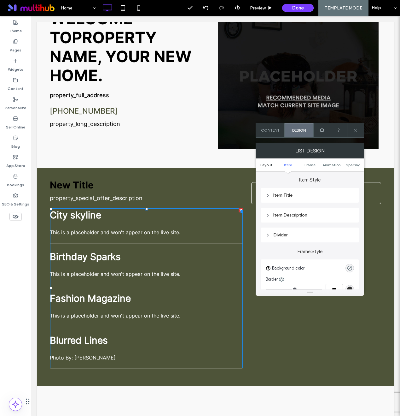
click at [272, 165] on span "Layout" at bounding box center [267, 164] width 12 height 5
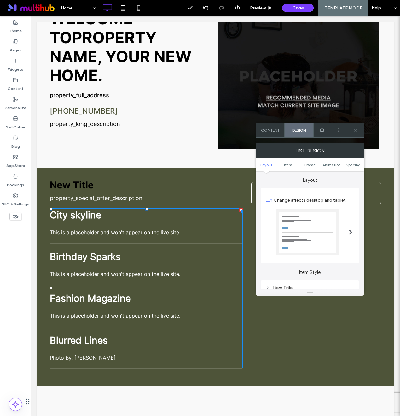
scroll to position [0, 0]
click at [317, 164] on link "Frame" at bounding box center [310, 164] width 22 height 5
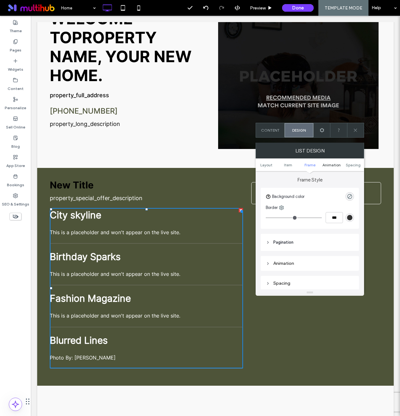
click at [331, 163] on span "Animation" at bounding box center [332, 164] width 18 height 5
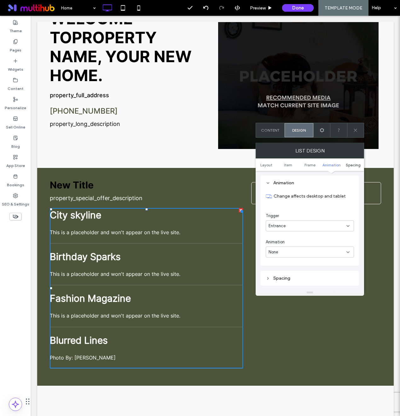
click at [351, 166] on span "Spacing" at bounding box center [353, 164] width 15 height 5
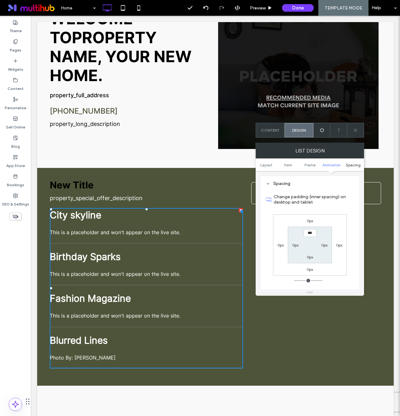
scroll to position [340, 0]
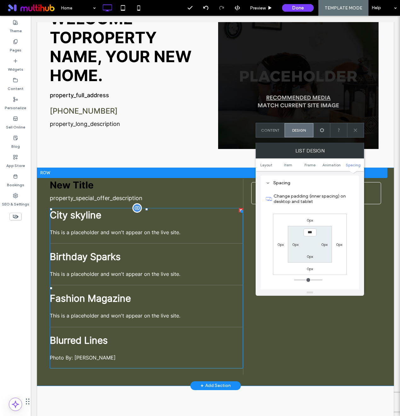
click at [147, 249] on span "Birthday Sparks" at bounding box center [146, 256] width 193 height 14
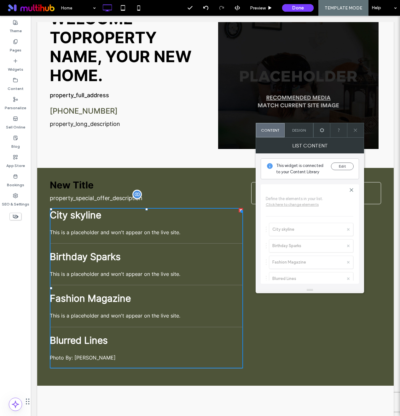
click at [84, 195] on span "property_special_offer_description" at bounding box center [96, 198] width 93 height 7
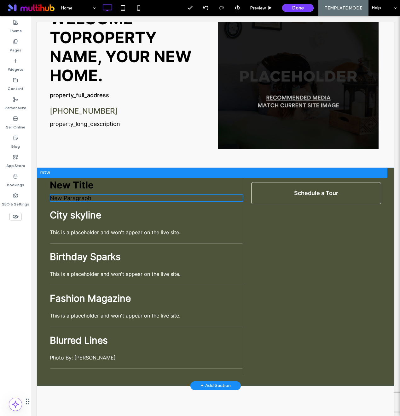
click at [67, 194] on p "New Paragraph" at bounding box center [146, 197] width 193 height 7
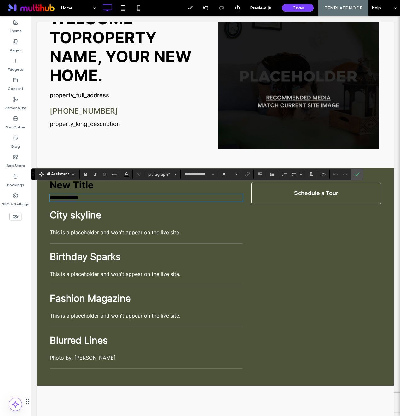
click at [50, 195] on span "**********" at bounding box center [64, 198] width 29 height 6
click at [40, 192] on div "**********" at bounding box center [215, 277] width 357 height 218
click at [120, 208] on span "City skyline" at bounding box center [146, 215] width 193 height 14
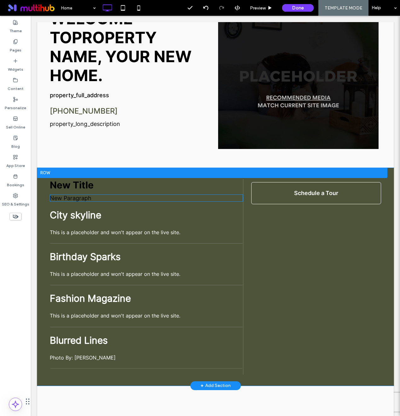
click at [86, 195] on span "New Paragraph" at bounding box center [71, 198] width 42 height 7
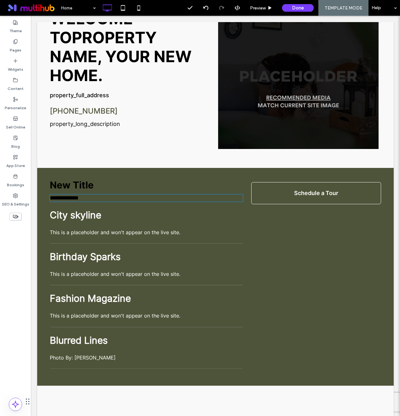
type input "**********"
type input "**"
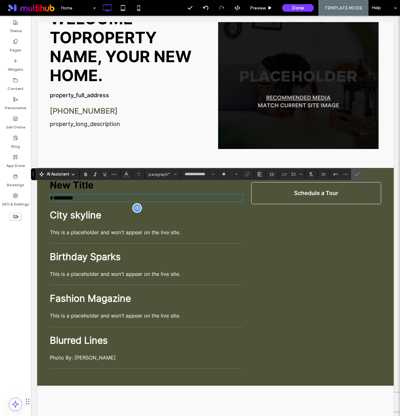
click at [204, 213] on div "City skyline This is a placeholder and won't appear on the live site." at bounding box center [146, 222] width 193 height 28
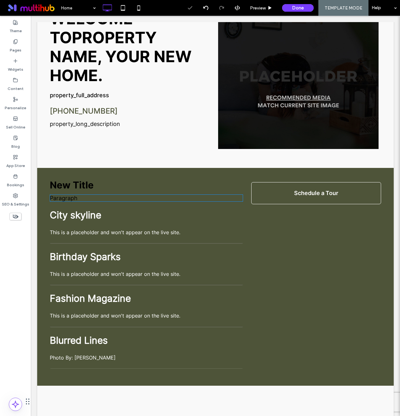
click at [65, 195] on span "Paragraph" at bounding box center [64, 198] width 28 height 7
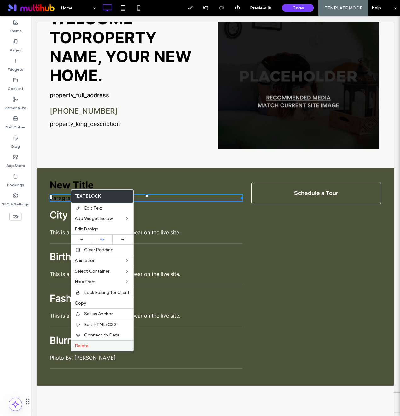
click at [104, 345] on label "Delete" at bounding box center [102, 345] width 55 height 5
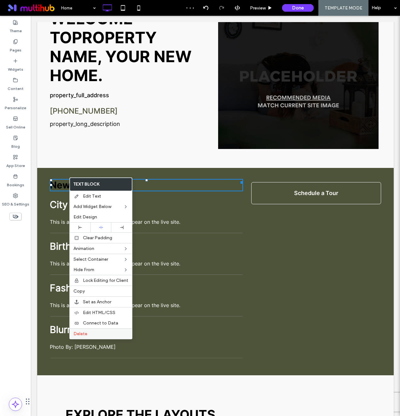
click at [84, 334] on span "Delete" at bounding box center [80, 333] width 14 height 5
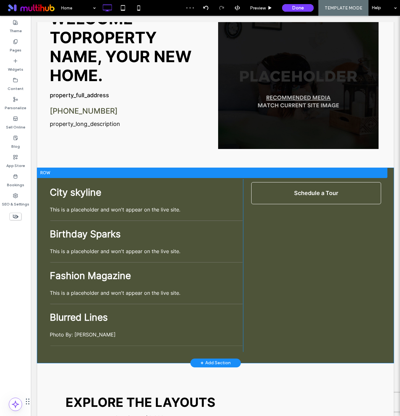
click at [295, 280] on div "Schedule a Tour Click To Paste Click To Paste" at bounding box center [312, 265] width 138 height 173
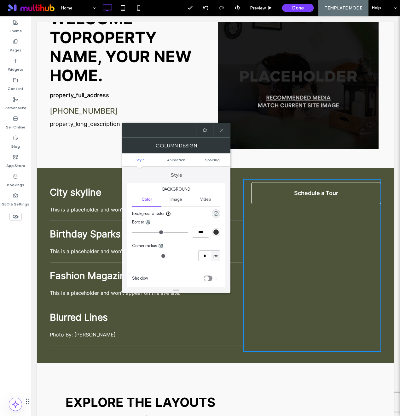
click at [224, 126] on div at bounding box center [221, 130] width 17 height 14
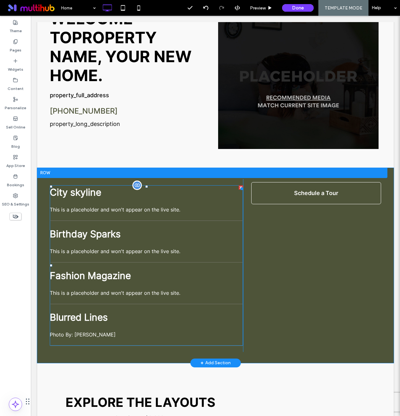
click at [85, 312] on span "Blurred Lines" at bounding box center [146, 317] width 193 height 14
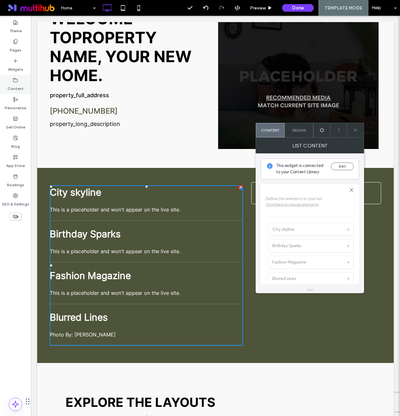
click at [12, 84] on label "Content" at bounding box center [16, 87] width 16 height 9
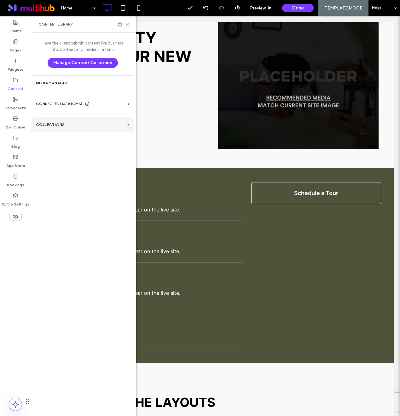
click at [59, 131] on section "Collections" at bounding box center [82, 124] width 103 height 15
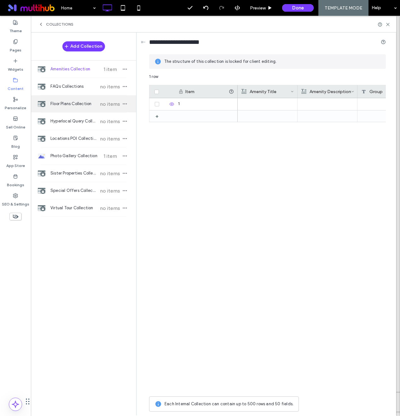
click at [75, 101] on span "Floor Plans Collection" at bounding box center [73, 104] width 47 height 6
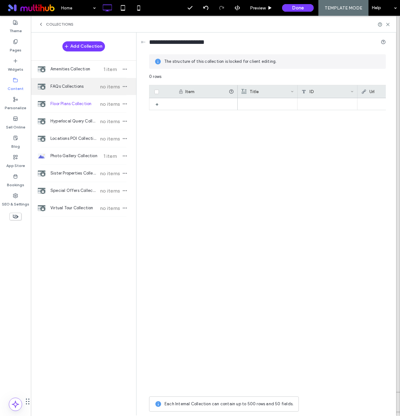
click at [69, 79] on div "FAQs Collections no items" at bounding box center [83, 86] width 105 height 17
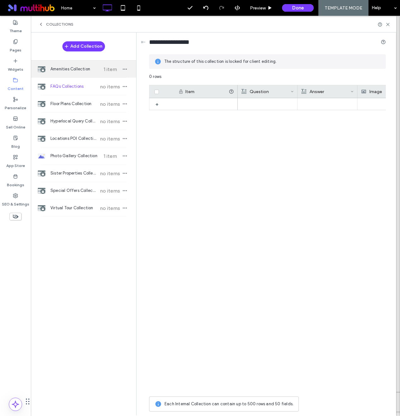
click at [70, 68] on span "Amenities Collection" at bounding box center [73, 69] width 47 height 6
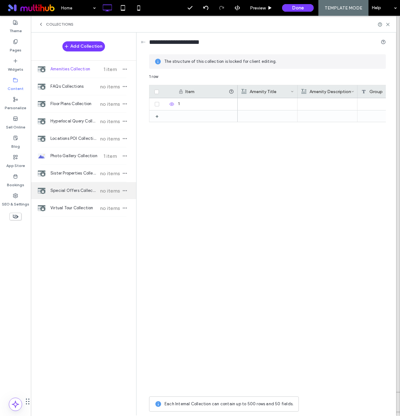
click at [66, 190] on span "Special Offers Collection" at bounding box center [73, 190] width 47 height 6
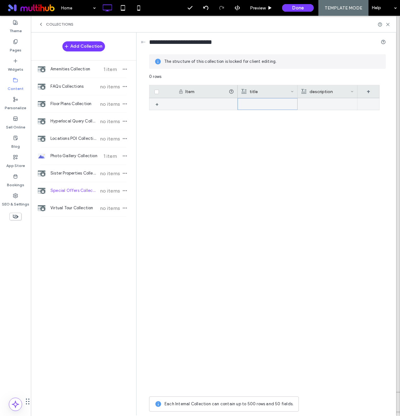
click at [250, 103] on div at bounding box center [268, 103] width 52 height 11
click at [248, 158] on div at bounding box center [309, 245] width 142 height 295
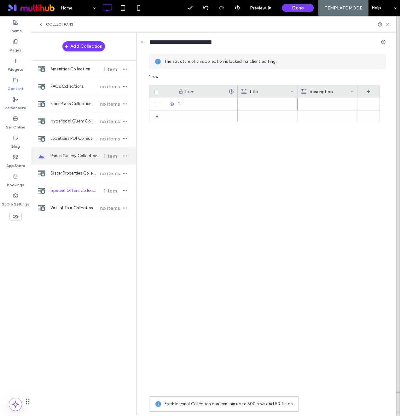
click at [66, 157] on span "Photo Gallery Collection" at bounding box center [73, 156] width 47 height 6
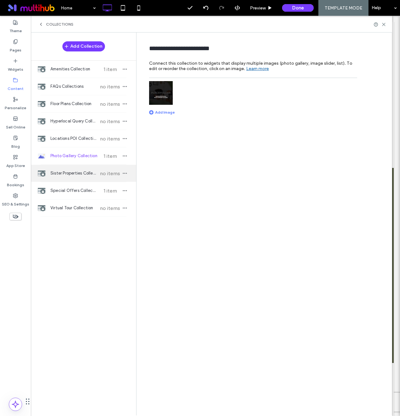
click at [74, 170] on span "Sister Properties Collection" at bounding box center [73, 173] width 47 height 6
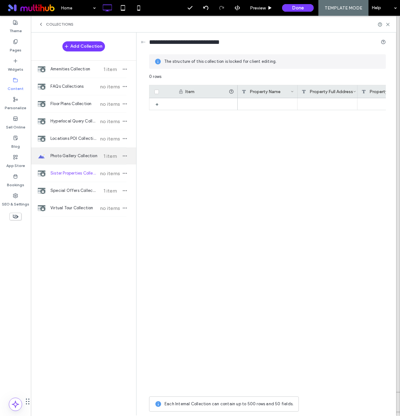
click at [70, 152] on div "Photo Gallery Collection 1 item" at bounding box center [83, 155] width 105 height 17
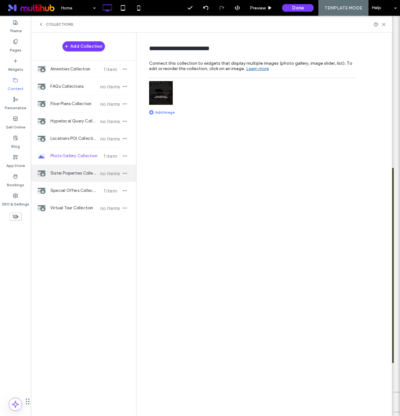
click at [71, 165] on div "Sister Properties Collection no items" at bounding box center [83, 173] width 105 height 17
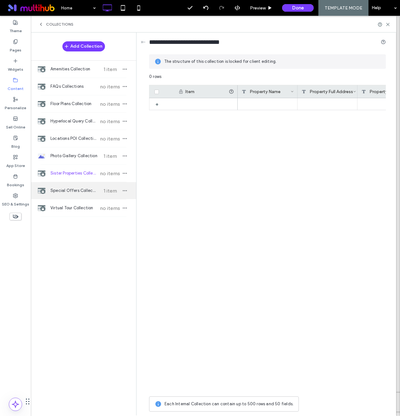
click at [79, 187] on div "Special Offers Collection 1 item" at bounding box center [83, 190] width 105 height 17
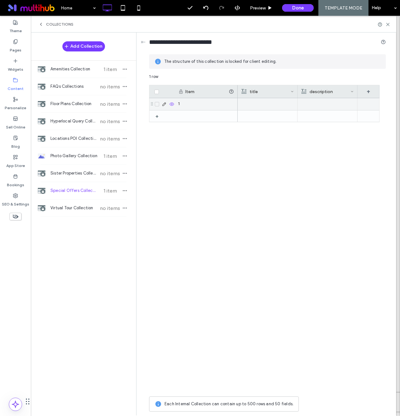
click at [248, 100] on div at bounding box center [267, 104] width 53 height 12
click at [248, 100] on div at bounding box center [268, 103] width 52 height 11
click at [272, 104] on p "special_offer" at bounding box center [267, 103] width 53 height 11
click at [266, 102] on p "special_offer" at bounding box center [267, 103] width 53 height 11
click at [266, 102] on p "special_offer" at bounding box center [268, 103] width 52 height 11
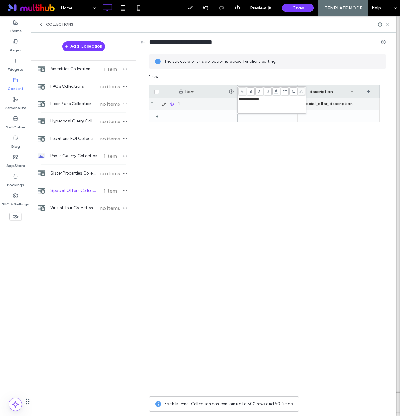
click at [267, 97] on div "**********" at bounding box center [272, 99] width 67 height 4
click at [265, 163] on div "special_offer_title special_offer_description" at bounding box center [309, 245] width 142 height 295
click at [388, 22] on div "Collections" at bounding box center [213, 24] width 350 height 5
click at [388, 23] on icon at bounding box center [388, 24] width 5 height 5
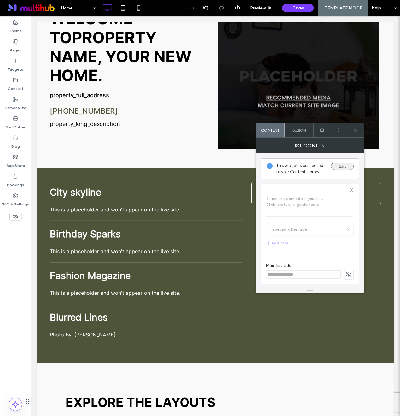
click at [337, 165] on button "Edit" at bounding box center [342, 166] width 23 height 8
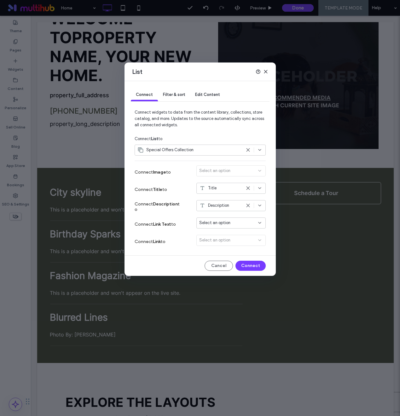
click at [248, 226] on div "Select an option" at bounding box center [230, 222] width 69 height 11
click at [185, 217] on div "Connect Link Text to Select an option" at bounding box center [200, 223] width 131 height 17
click at [176, 92] on span "Filter & sort" at bounding box center [174, 94] width 22 height 5
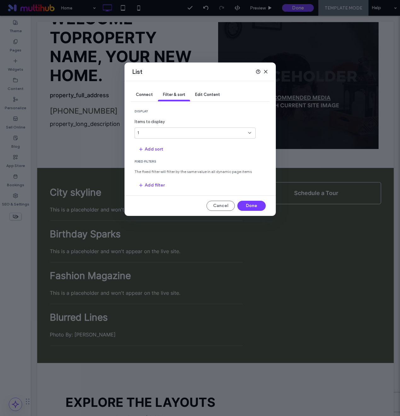
click at [207, 91] on div "Edit Content" at bounding box center [207, 95] width 35 height 13
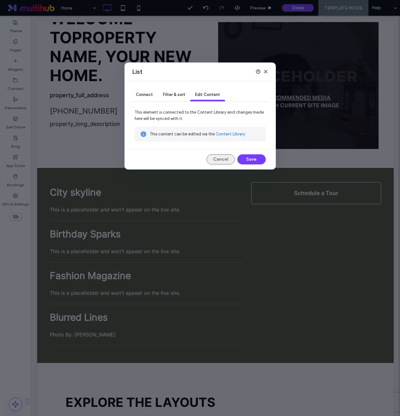
click at [223, 160] on button "Cancel" at bounding box center [221, 159] width 28 height 10
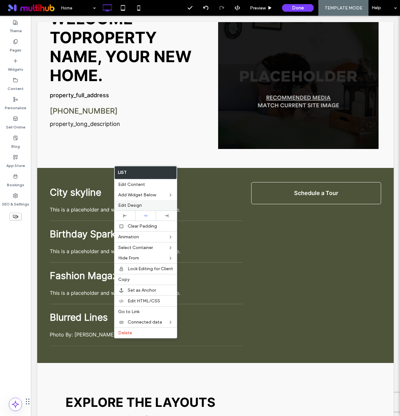
click at [136, 204] on span "Edit Design" at bounding box center [130, 204] width 24 height 5
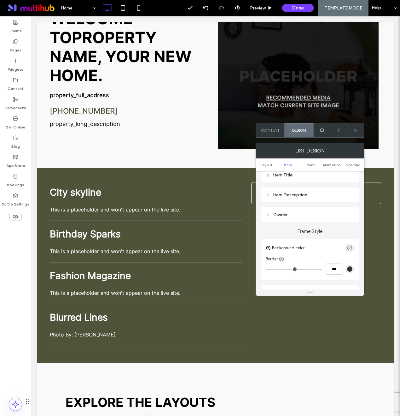
scroll to position [129, 0]
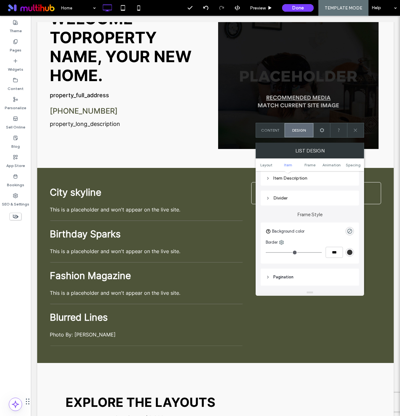
click at [267, 196] on icon at bounding box center [268, 198] width 4 height 4
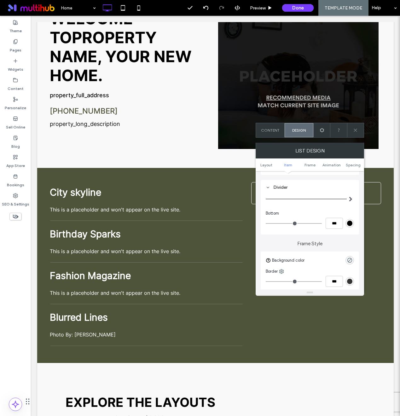
scroll to position [122, 0]
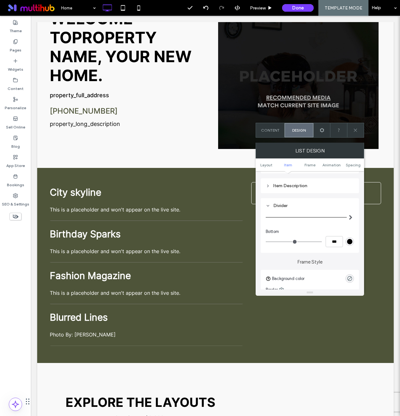
click at [351, 238] on div "rgb(0, 0, 0)" at bounding box center [350, 241] width 9 height 9
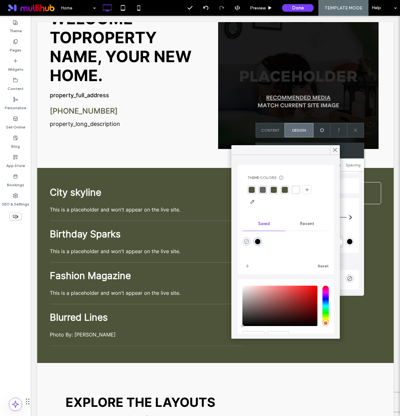
click at [247, 241] on icon "rgba(0,0,0,0)" at bounding box center [246, 241] width 5 height 5
type input "*"
type input "***"
type input "*"
type input "**"
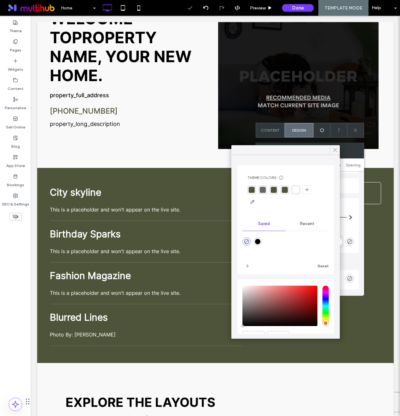
click at [337, 149] on icon at bounding box center [335, 150] width 6 height 6
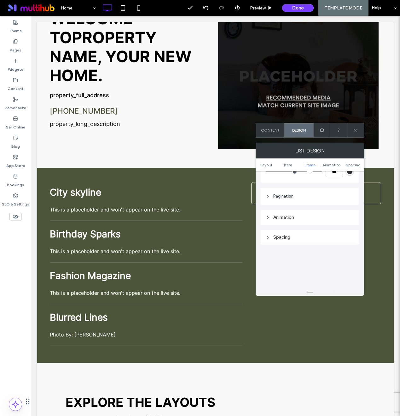
scroll to position [253, 0]
click at [280, 239] on div "Spacing" at bounding box center [310, 233] width 98 height 15
click at [272, 238] on div "Spacing" at bounding box center [310, 234] width 88 height 9
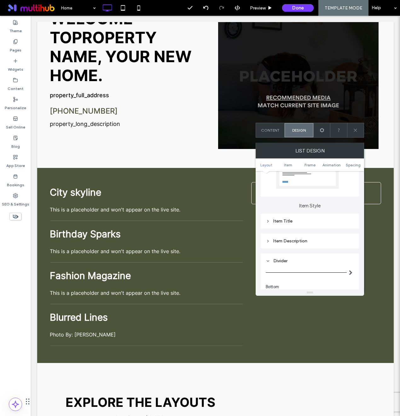
scroll to position [60, 0]
click at [267, 243] on div "Item Description" at bounding box center [310, 247] width 98 height 15
click at [272, 247] on div "Item Description" at bounding box center [310, 246] width 88 height 5
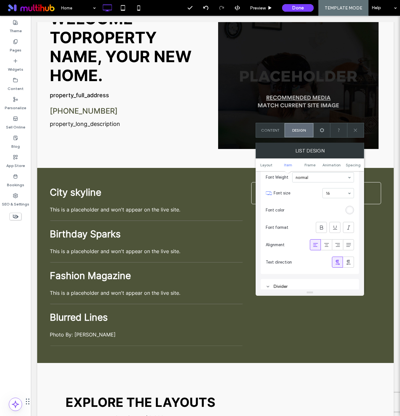
scroll to position [207, 0]
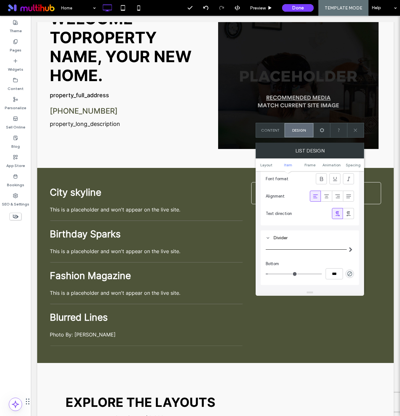
type input "*"
type input "***"
drag, startPoint x: 270, startPoint y: 274, endPoint x: 243, endPoint y: 272, distance: 26.5
type input "*"
click at [266, 273] on input "range" at bounding box center [294, 273] width 56 height 1
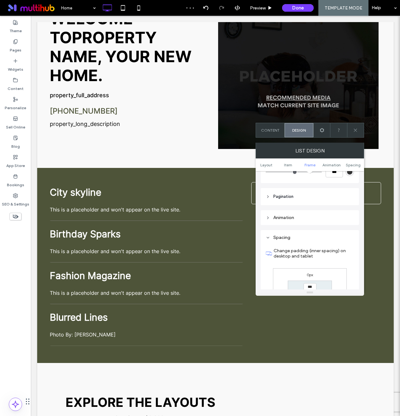
scroll to position [358, 0]
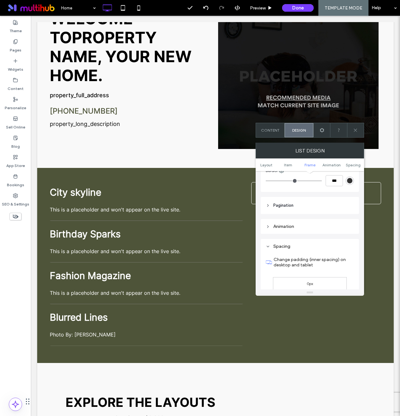
click at [270, 202] on header "Pagination" at bounding box center [310, 205] width 98 height 17
click at [333, 166] on span "Animation" at bounding box center [332, 164] width 18 height 5
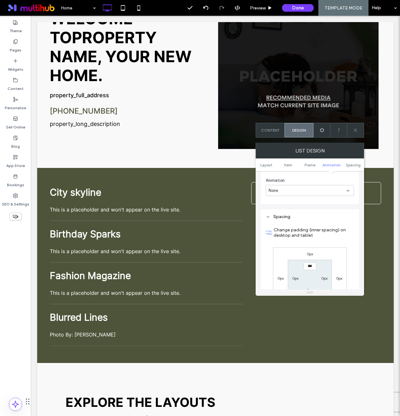
scroll to position [649, 0]
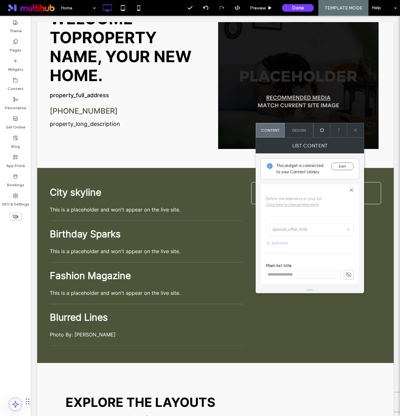
click at [353, 126] on div at bounding box center [355, 130] width 17 height 14
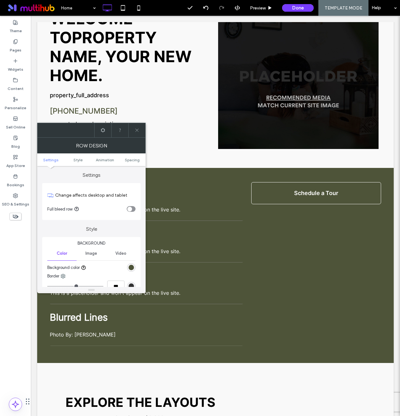
click at [130, 127] on div at bounding box center [136, 130] width 17 height 14
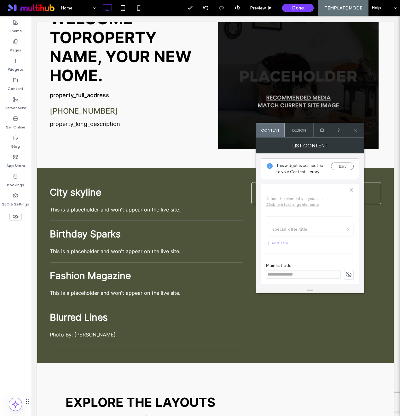
scroll to position [2, 0]
click at [347, 270] on icon at bounding box center [349, 272] width 6 height 7
click at [289, 128] on div "Design" at bounding box center [299, 130] width 29 height 14
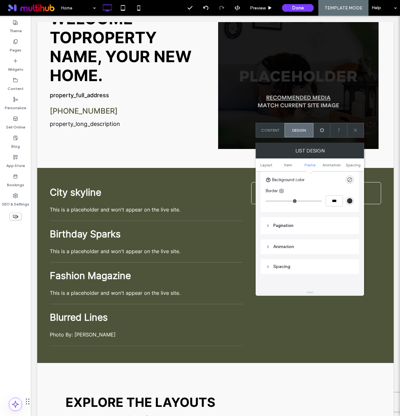
scroll to position [264, 0]
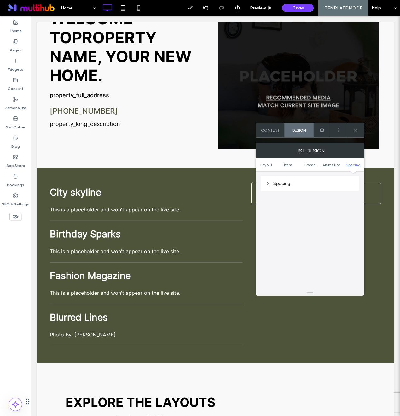
click at [274, 176] on div "Spacing" at bounding box center [310, 181] width 98 height 20
click at [274, 183] on div "Spacing" at bounding box center [310, 183] width 88 height 5
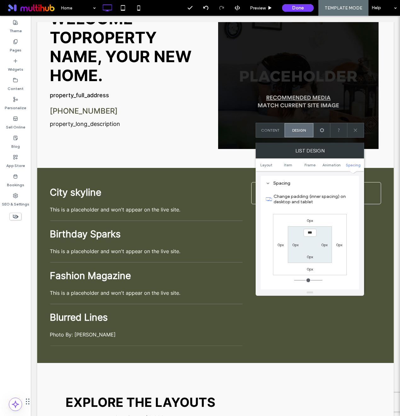
scroll to position [355, 0]
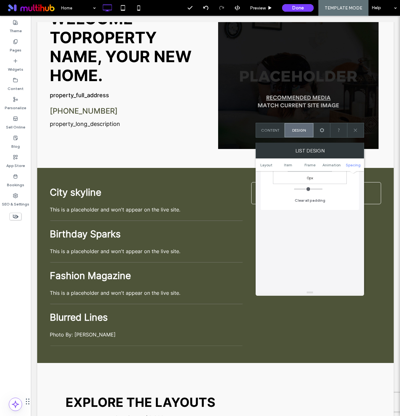
click at [354, 128] on icon at bounding box center [355, 130] width 5 height 5
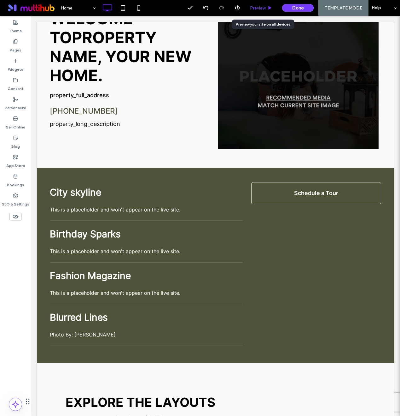
click at [259, 4] on div "Preview" at bounding box center [261, 8] width 32 height 16
click at [261, 7] on span "Preview" at bounding box center [258, 7] width 16 height 5
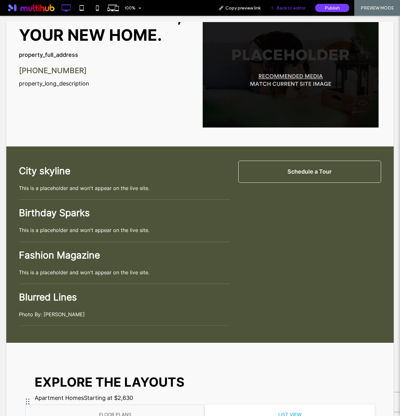
click at [294, 11] on div "Back to editor" at bounding box center [288, 8] width 45 height 16
click at [289, 5] on span "Back to editor" at bounding box center [291, 7] width 29 height 5
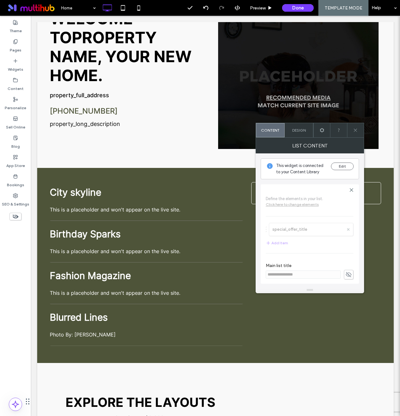
scroll to position [2, 0]
click at [303, 130] on span "Design" at bounding box center [299, 130] width 14 height 5
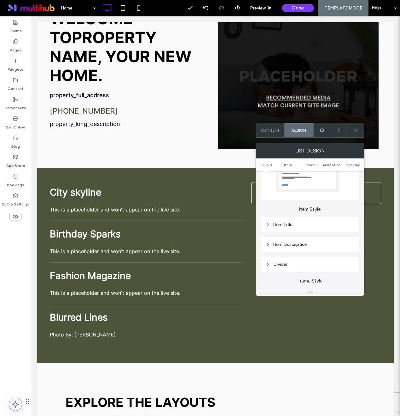
scroll to position [22, 0]
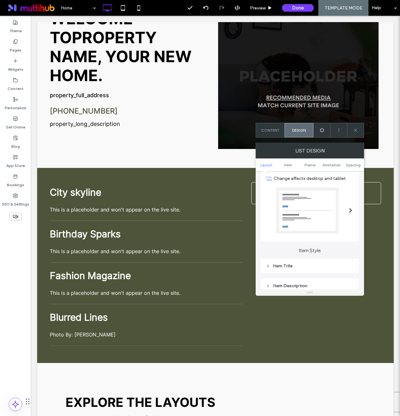
click at [359, 201] on div "Change affects desktop and tablet" at bounding box center [310, 203] width 98 height 75
click at [349, 209] on span at bounding box center [350, 210] width 3 height 5
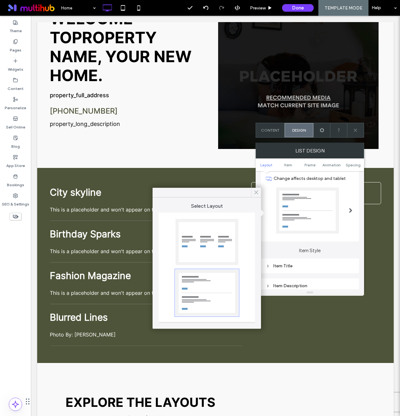
click at [256, 194] on icon at bounding box center [257, 193] width 6 height 6
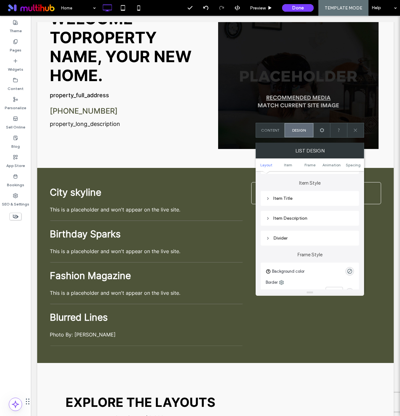
scroll to position [87, 0]
click at [269, 221] on icon at bounding box center [268, 221] width 4 height 4
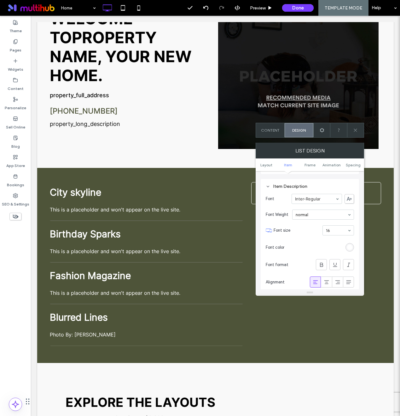
scroll to position [110, 0]
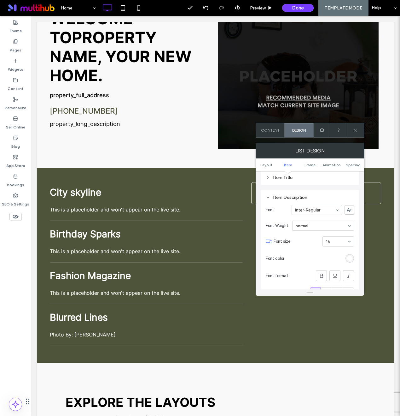
click at [354, 130] on icon at bounding box center [355, 130] width 5 height 5
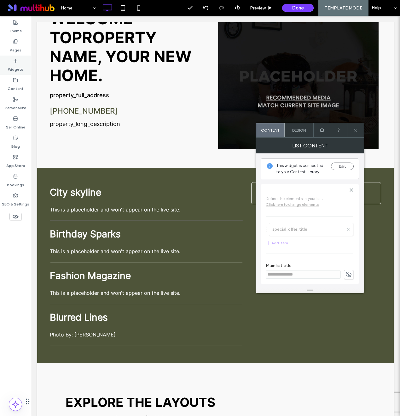
click at [20, 63] on label "Widgets" at bounding box center [15, 67] width 15 height 9
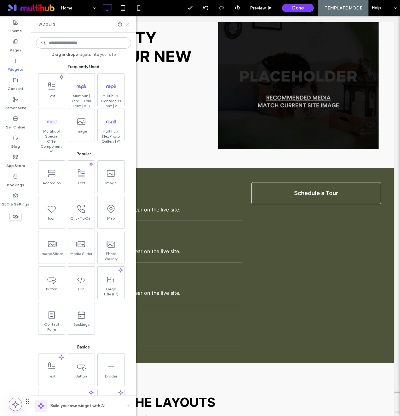
click at [130, 23] on icon at bounding box center [128, 24] width 5 height 5
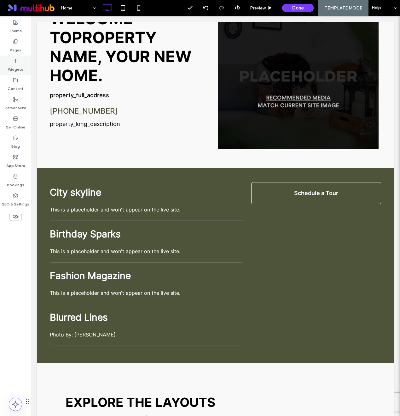
click at [11, 60] on div "Widgets" at bounding box center [15, 65] width 31 height 19
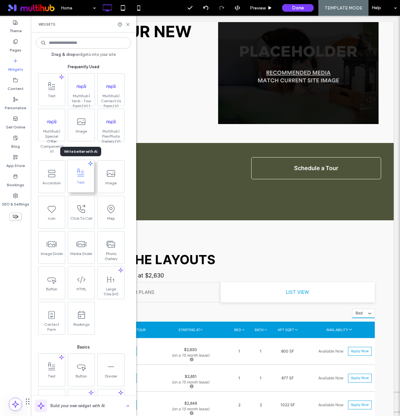
click at [90, 165] on icon at bounding box center [90, 163] width 5 height 5
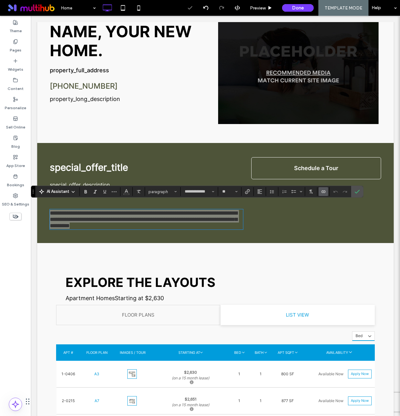
click at [325, 192] on icon "Connect To Data" at bounding box center [323, 191] width 5 height 5
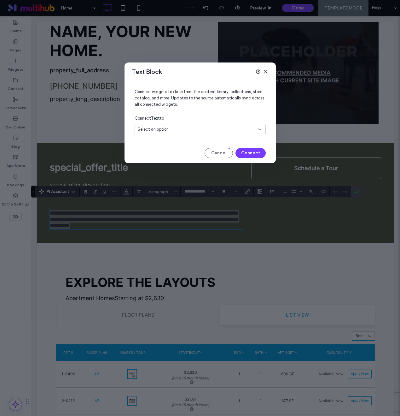
click at [175, 132] on div "Select an option" at bounding box center [197, 129] width 118 height 6
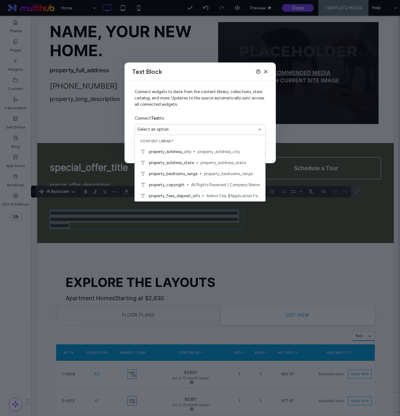
click at [264, 71] on icon at bounding box center [265, 71] width 5 height 5
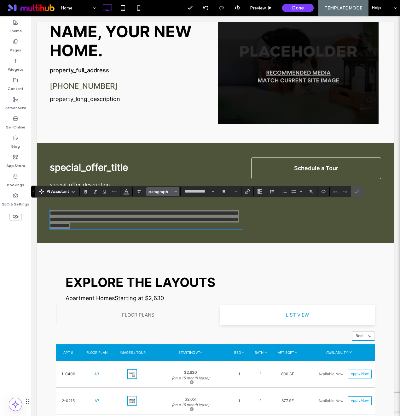
click at [162, 193] on span "paragraph" at bounding box center [161, 191] width 25 height 5
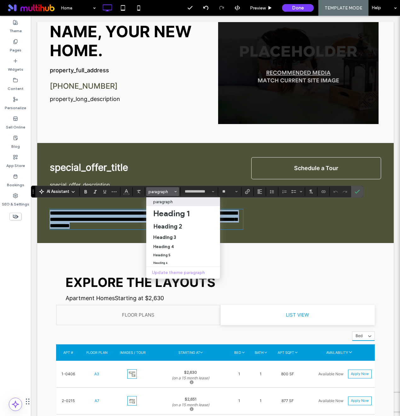
click at [106, 210] on span "**********" at bounding box center [144, 219] width 188 height 18
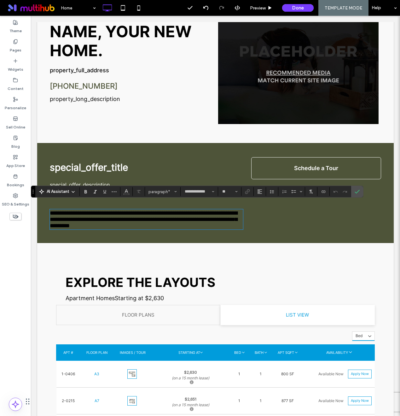
click at [155, 217] on p "**********" at bounding box center [146, 219] width 193 height 19
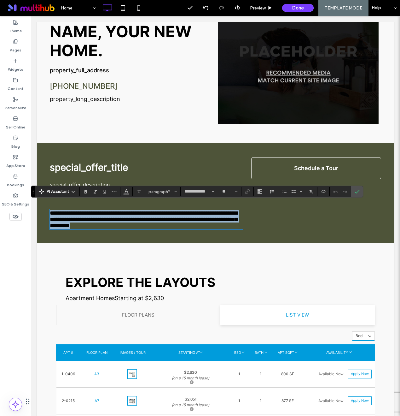
click at [155, 217] on p "**********" at bounding box center [146, 219] width 193 height 19
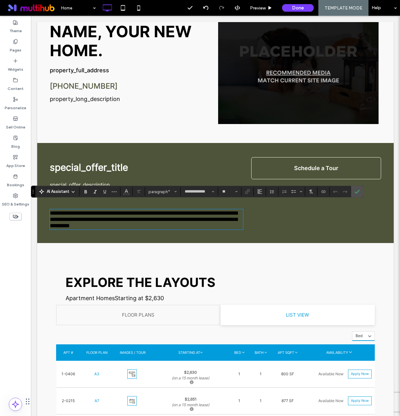
click at [150, 214] on span "**********" at bounding box center [144, 219] width 188 height 18
click at [153, 221] on div "**********" at bounding box center [146, 219] width 193 height 20
click at [151, 221] on div "**********" at bounding box center [146, 219] width 193 height 20
click at [149, 216] on p "**********" at bounding box center [146, 219] width 193 height 19
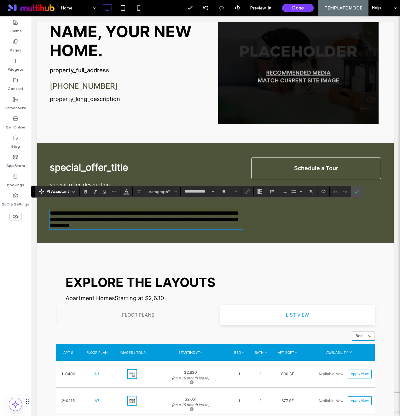
click at [149, 216] on p "**********" at bounding box center [146, 219] width 193 height 19
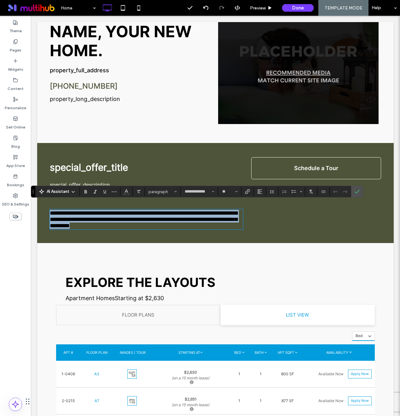
click at [149, 216] on p "**********" at bounding box center [146, 219] width 193 height 19
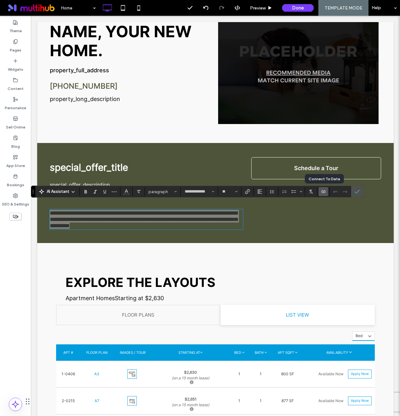
click at [326, 190] on icon "Connect To Data" at bounding box center [323, 191] width 5 height 5
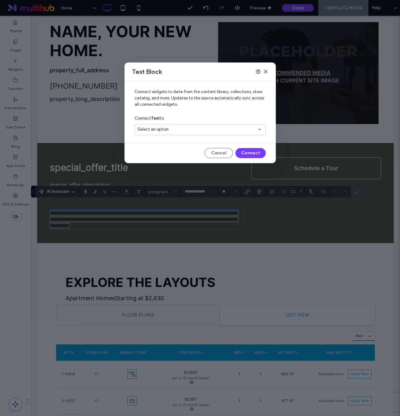
click at [213, 132] on div "Select an option" at bounding box center [197, 129] width 118 height 6
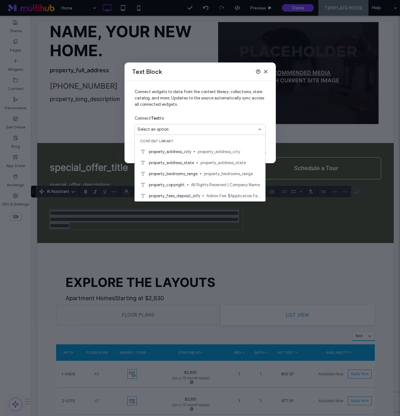
click at [205, 108] on span "Connect widgets to data from the content library, collections, store catalog, a…" at bounding box center [200, 101] width 131 height 24
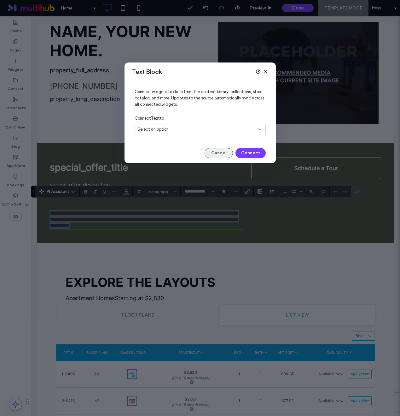
click at [225, 154] on button "Cancel" at bounding box center [219, 153] width 28 height 10
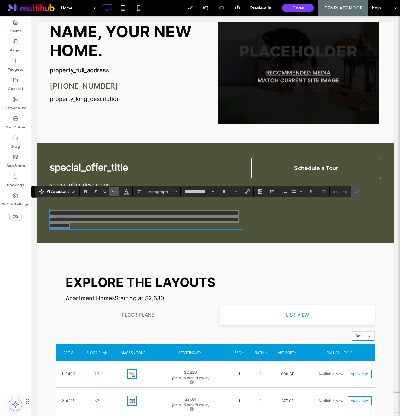
click at [114, 193] on icon "More" at bounding box center [114, 191] width 5 height 5
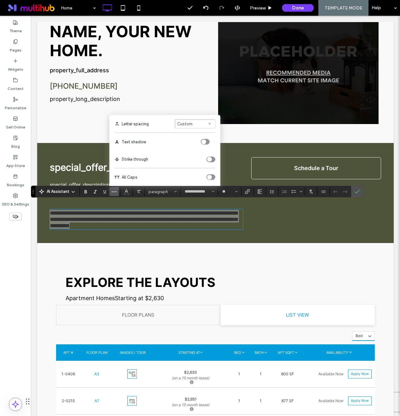
click at [114, 193] on icon "More" at bounding box center [114, 191] width 5 height 5
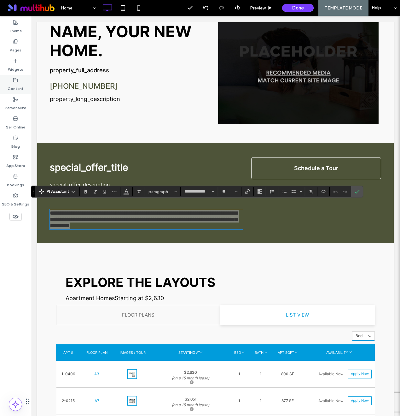
click at [19, 82] on div "Content" at bounding box center [15, 84] width 31 height 19
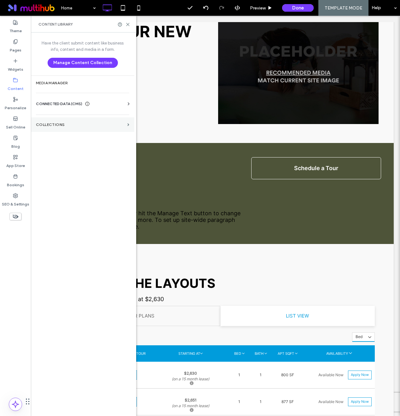
click at [68, 122] on section "Collections" at bounding box center [82, 124] width 103 height 15
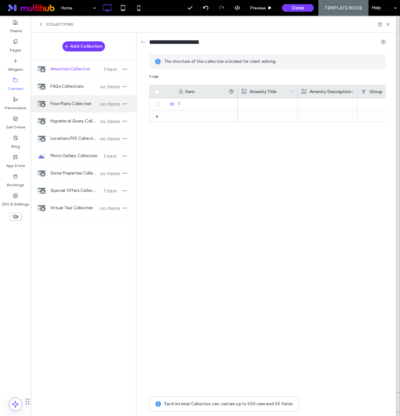
click at [77, 103] on span "Floor Plans Collection" at bounding box center [73, 104] width 47 height 6
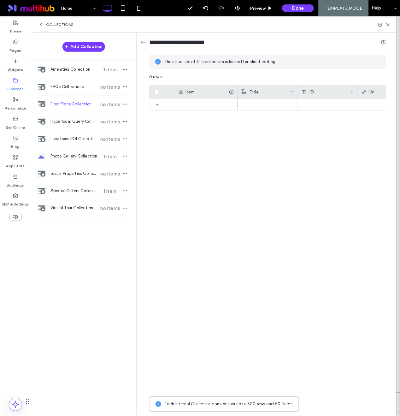
scroll to position [356, 0]
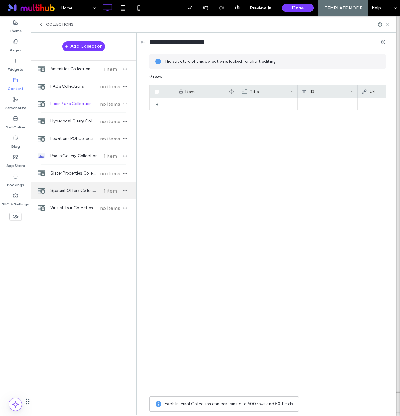
click at [65, 189] on span "Special Offers Collection" at bounding box center [73, 190] width 47 height 6
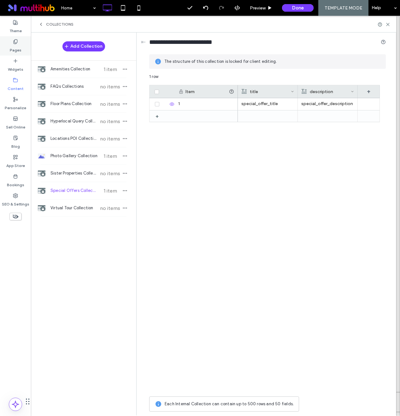
click at [16, 49] on label "Pages" at bounding box center [16, 48] width 12 height 9
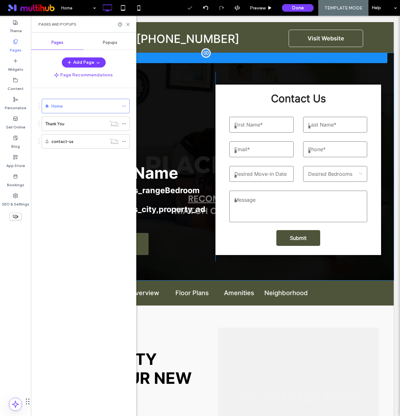
scroll to position [0, 0]
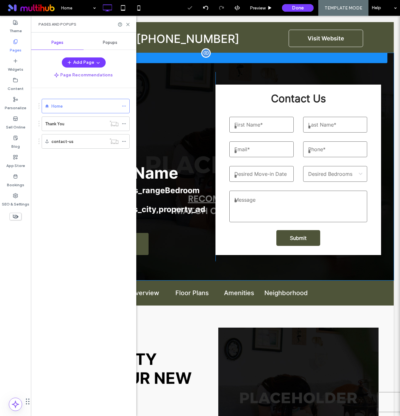
click at [192, 264] on div "**********" at bounding box center [215, 166] width 356 height 227
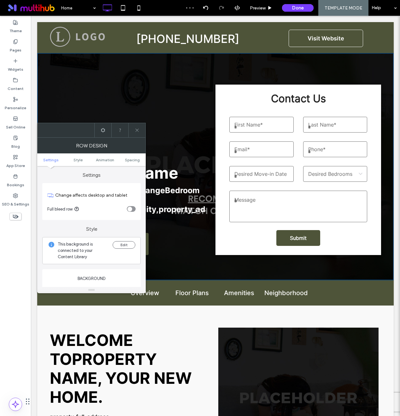
click at [135, 134] on span at bounding box center [137, 130] width 5 height 14
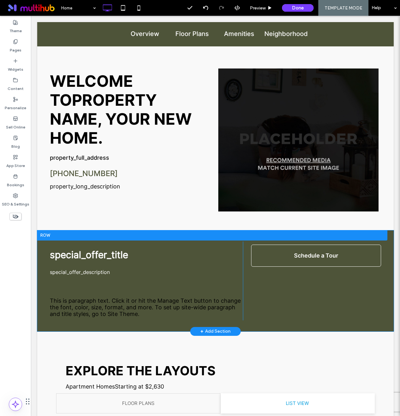
scroll to position [277, 0]
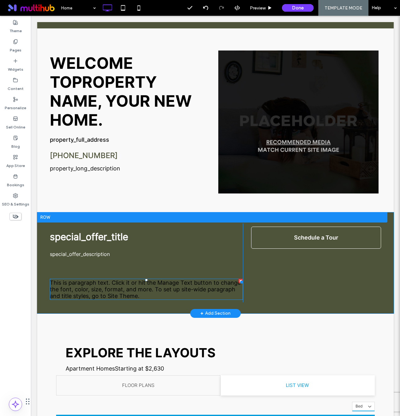
click at [117, 293] on span "This is paragraph text. Click it or hit the Manage Text button to change the fo…" at bounding box center [145, 289] width 191 height 20
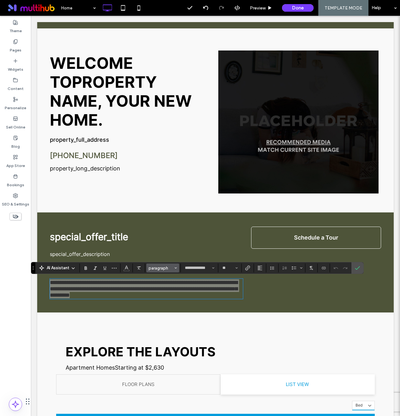
click at [174, 270] on button "paragraph" at bounding box center [162, 267] width 33 height 9
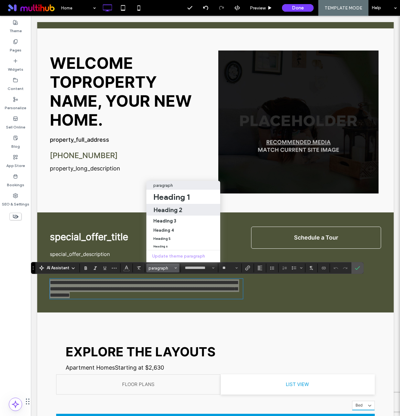
click at [168, 204] on label "Heading 2" at bounding box center [183, 210] width 74 height 12
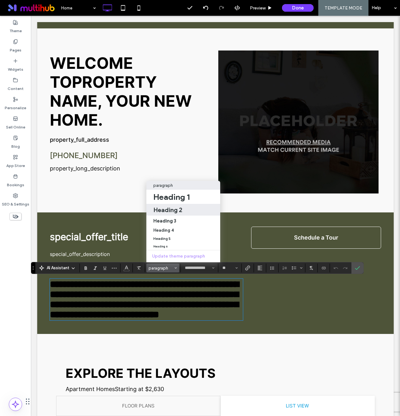
type input "**********"
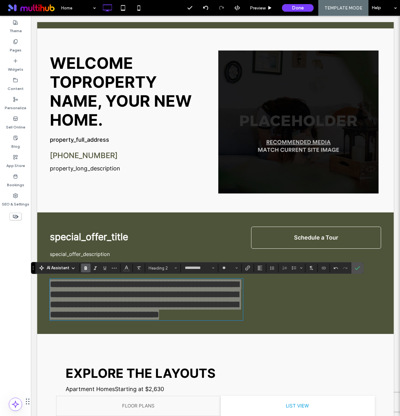
click at [173, 262] on div "**********" at bounding box center [197, 268] width 333 height 12
click at [170, 265] on button "Heading 2" at bounding box center [162, 267] width 33 height 9
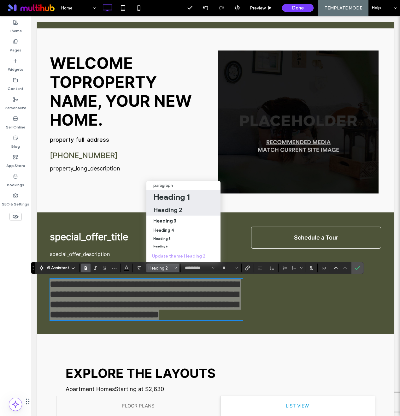
click at [167, 194] on h1 "Heading 1" at bounding box center [171, 197] width 36 height 10
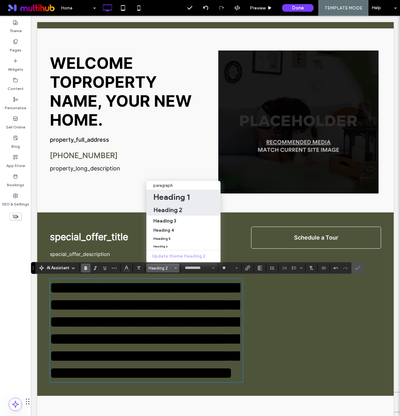
type input "**"
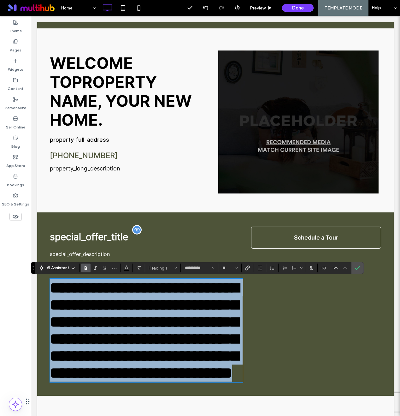
click at [91, 237] on p "special_offer_title" at bounding box center [146, 237] width 193 height 14
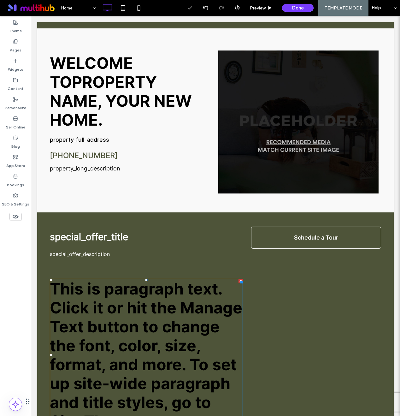
click at [105, 330] on span "This is paragraph text. Click it or hit the Manage Text button to change the fo…" at bounding box center [146, 354] width 192 height 151
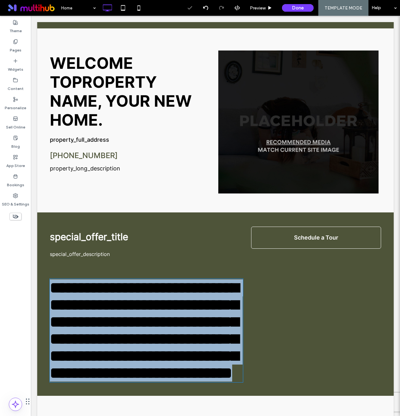
scroll to position [417, 0]
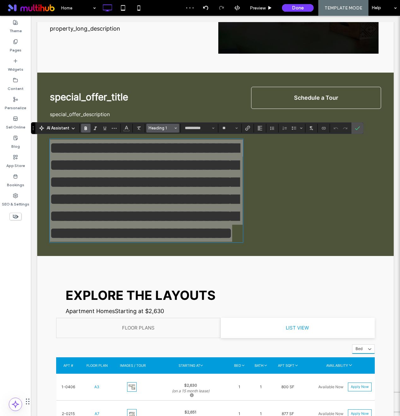
click at [162, 129] on span "Heading 1" at bounding box center [161, 128] width 25 height 5
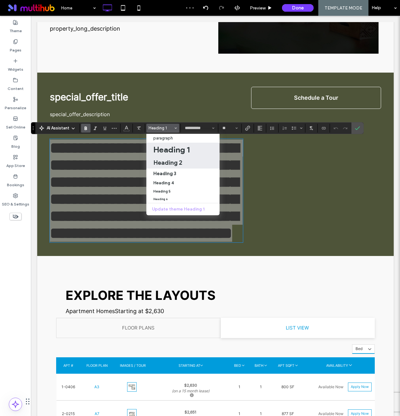
click at [165, 161] on h2 "Heading 2" at bounding box center [167, 163] width 29 height 8
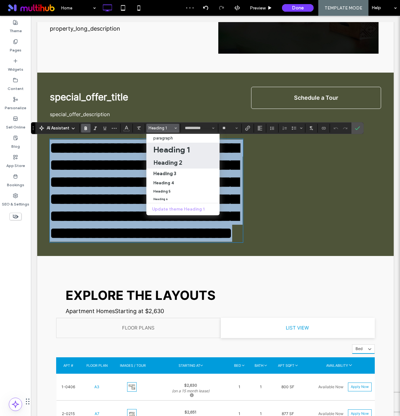
type input "**"
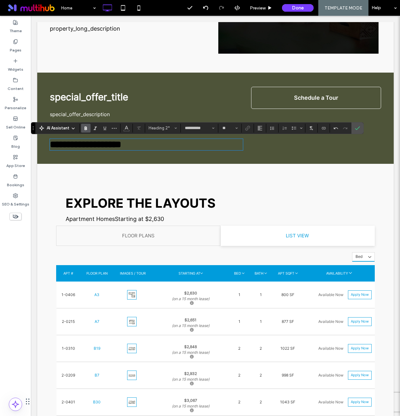
click at [91, 145] on span "**********" at bounding box center [85, 144] width 71 height 9
copy span "**********"
click at [324, 128] on icon "Connect To Data" at bounding box center [323, 128] width 5 height 5
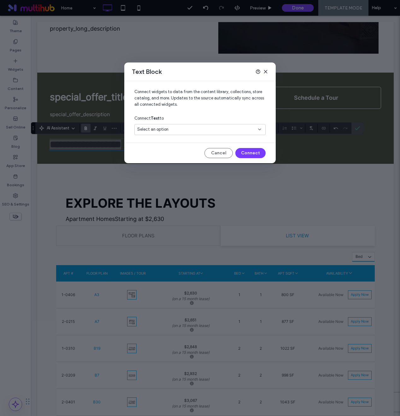
click at [157, 132] on span "Select an option" at bounding box center [152, 129] width 31 height 6
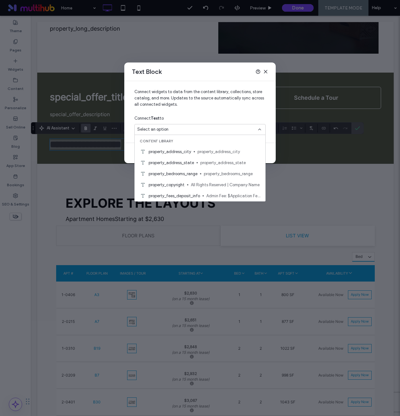
click at [105, 146] on div "Text Block Connect widgets to data from the content library, collections, store…" at bounding box center [200, 208] width 400 height 416
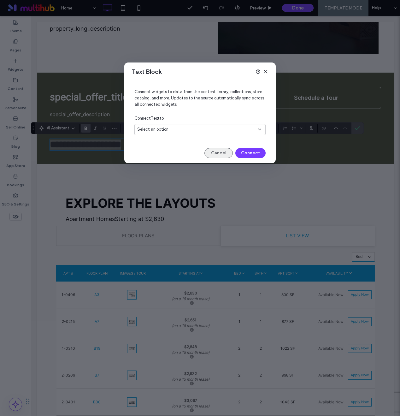
click at [215, 151] on button "Cancel" at bounding box center [218, 153] width 28 height 10
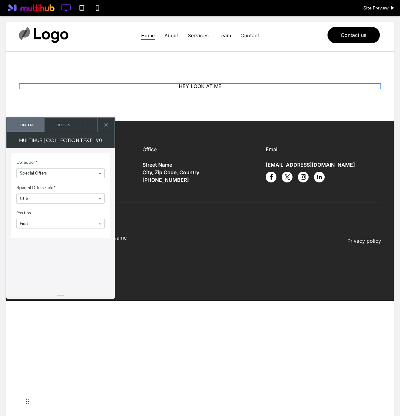
click at [53, 199] on input at bounding box center [59, 198] width 78 height 4
click at [91, 91] on div "HEY LOOK AT ME" at bounding box center [200, 85] width 388 height 69
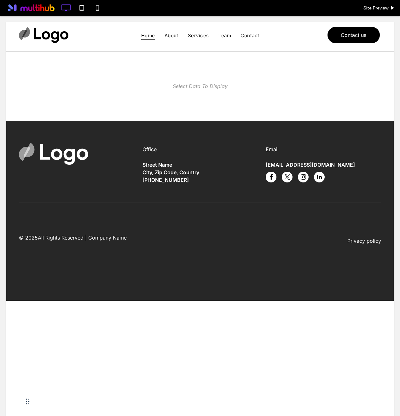
click at [189, 87] on span at bounding box center [200, 86] width 362 height 6
click at [194, 84] on span at bounding box center [200, 86] width 362 height 6
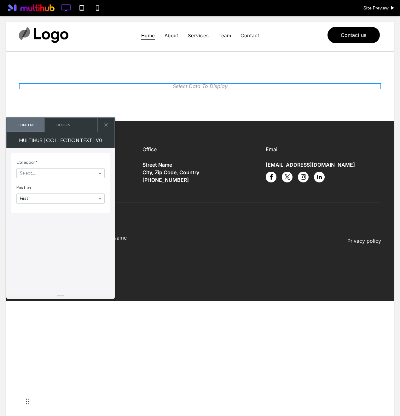
click at [65, 179] on section "Collection* Select..." at bounding box center [60, 168] width 88 height 25
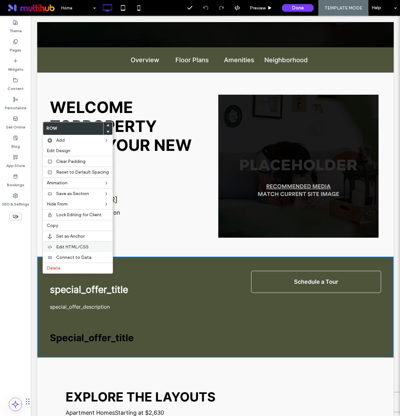
click at [59, 251] on div "Edit HTML/CSS" at bounding box center [78, 246] width 70 height 11
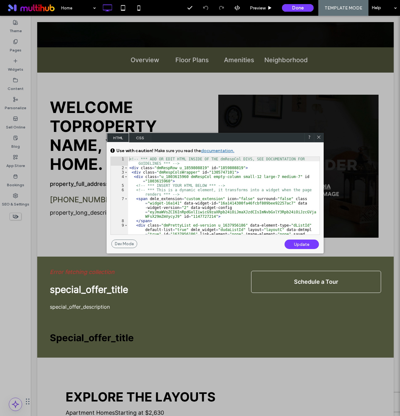
click at [139, 137] on span "CSS" at bounding box center [140, 137] width 22 height 9
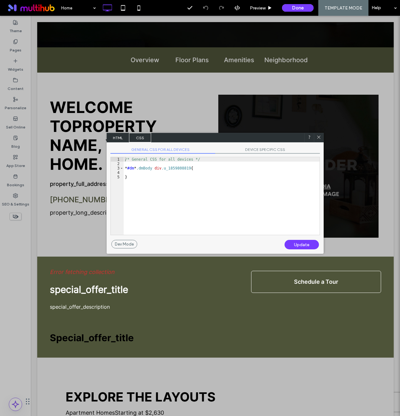
click at [124, 140] on span "HTML" at bounding box center [118, 137] width 22 height 9
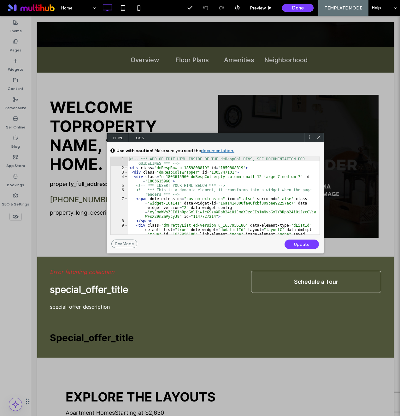
click at [317, 137] on icon at bounding box center [318, 137] width 5 height 5
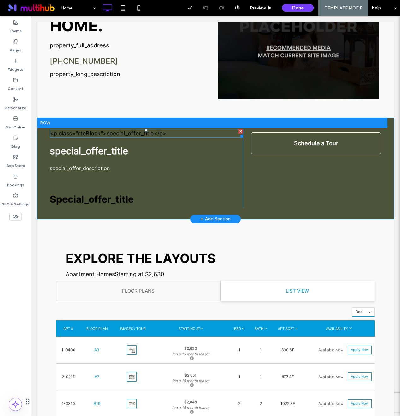
click at [112, 132] on div "<p class="rteBlock">special_offer_title</p>" at bounding box center [146, 133] width 193 height 9
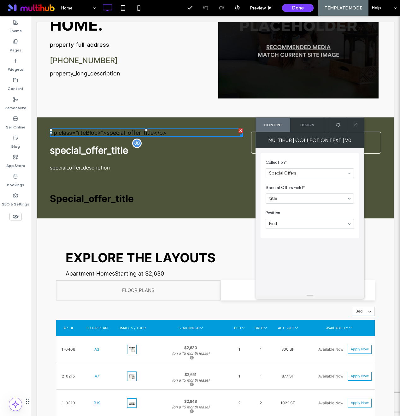
scroll to position [376, 0]
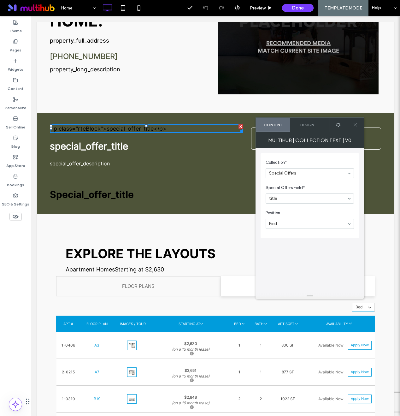
click at [396, 162] on body "X Select Desired Move In Date Lease Now X × Click To Paste Row Home Click To Pa…" at bounding box center [215, 395] width 369 height 1510
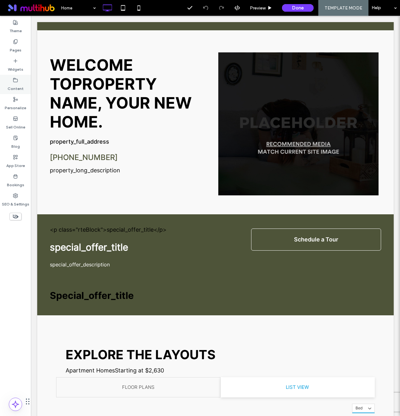
click at [15, 80] on icon at bounding box center [15, 80] width 5 height 5
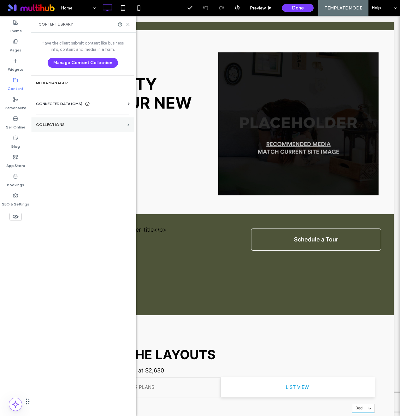
click at [64, 122] on label "Collections" at bounding box center [80, 124] width 89 height 4
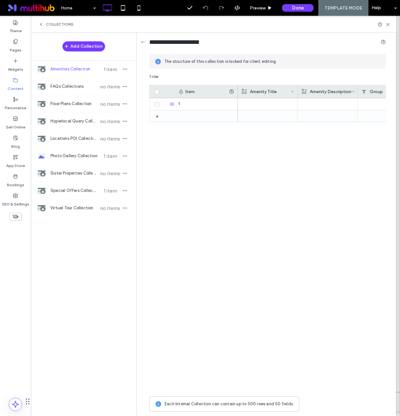
click at [68, 72] on div "Amenities Collection 1 item" at bounding box center [83, 69] width 105 height 17
click at [244, 92] on icon at bounding box center [244, 91] width 5 height 5
click at [315, 89] on icon at bounding box center [313, 91] width 5 height 5
click at [326, 91] on div "Amenity Description" at bounding box center [327, 91] width 50 height 13
click at [302, 183] on div at bounding box center [312, 245] width 148 height 295
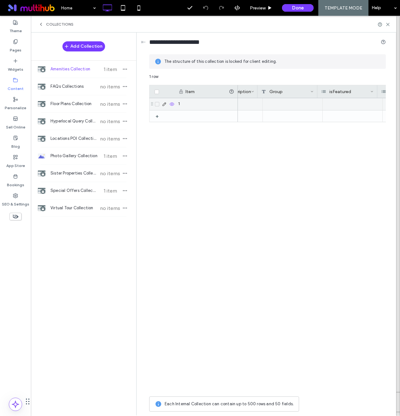
scroll to position [0, 103]
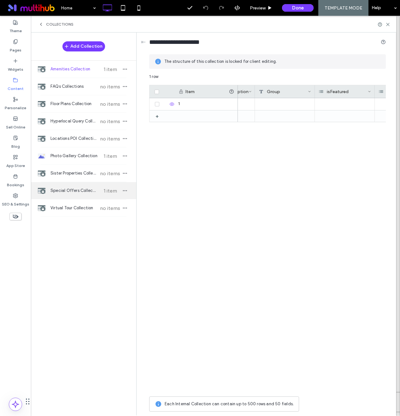
click at [77, 187] on span "Special Offers Collection" at bounding box center [73, 190] width 47 height 6
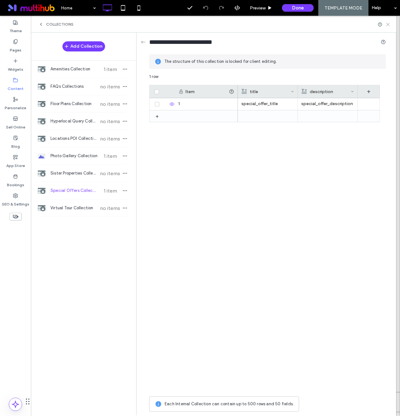
click at [388, 24] on use at bounding box center [387, 24] width 3 height 3
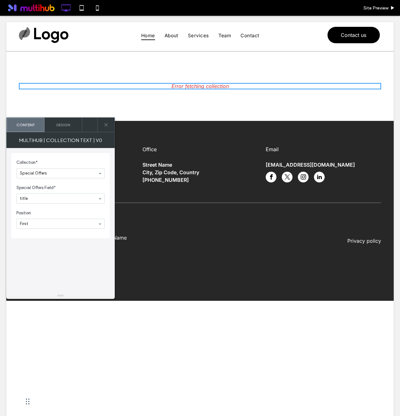
click at [60, 128] on div "Design" at bounding box center [63, 125] width 38 height 14
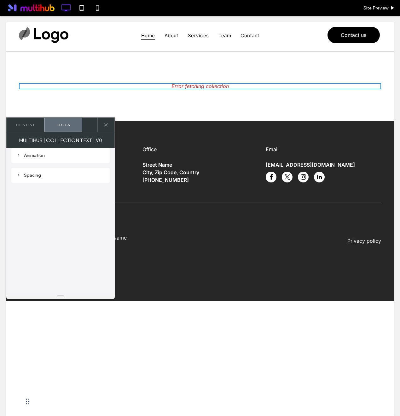
click at [34, 127] on div "Content" at bounding box center [26, 125] width 38 height 14
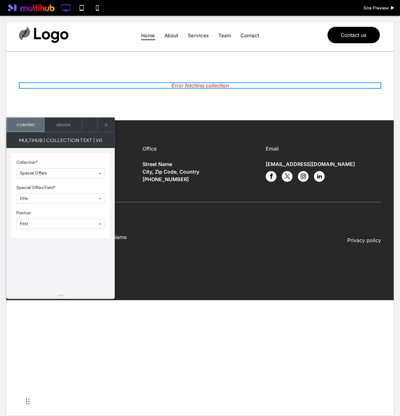
scroll to position [6, 0]
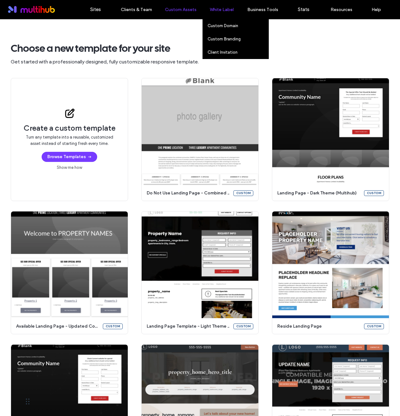
scroll to position [226, 0]
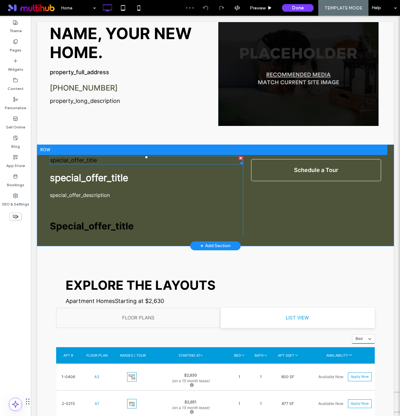
click at [71, 162] on span at bounding box center [146, 160] width 193 height 9
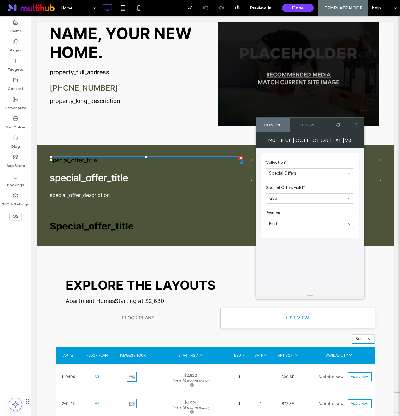
click at [308, 126] on span "Design" at bounding box center [307, 124] width 14 height 5
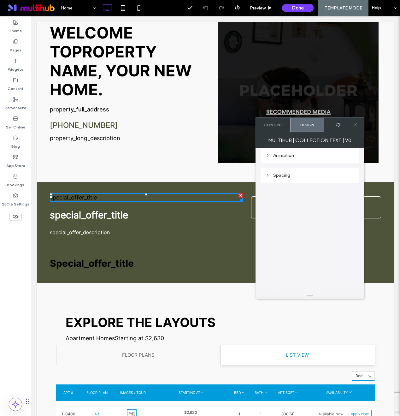
scroll to position [222, 0]
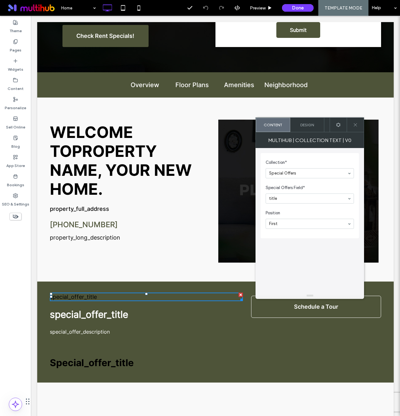
click at [308, 129] on div "Design" at bounding box center [307, 125] width 34 height 14
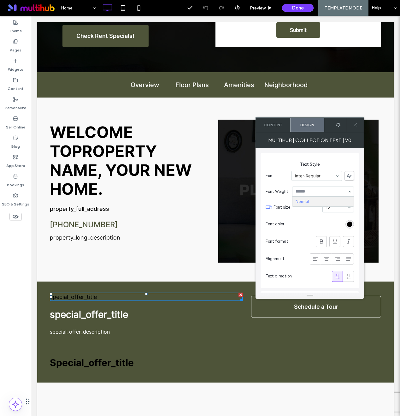
click at [305, 190] on input at bounding box center [322, 191] width 52 height 4
click at [284, 175] on span "Font" at bounding box center [277, 176] width 23 height 6
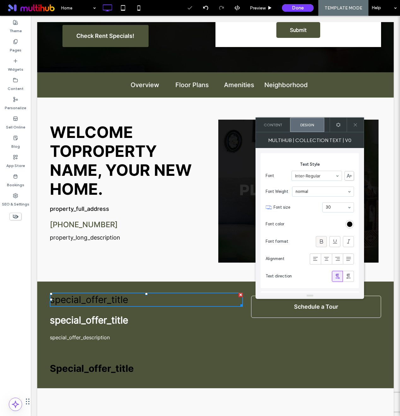
click at [321, 243] on icon at bounding box center [321, 241] width 6 height 6
click at [349, 225] on div "rgb(0, 0, 0)" at bounding box center [349, 223] width 5 height 5
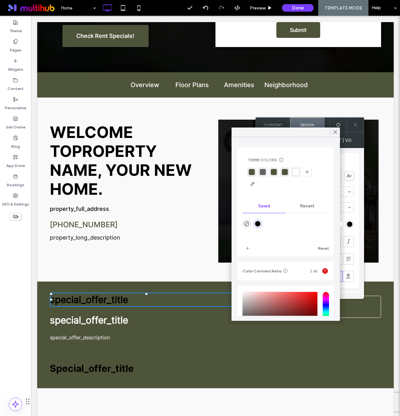
click at [297, 171] on div "rgba(255, 255, 255, 1)" at bounding box center [296, 172] width 6 height 6
click at [158, 256] on div "welcome to Property Name , your new home. 555-555-5555 property_full_address 55…" at bounding box center [133, 191] width 166 height 143
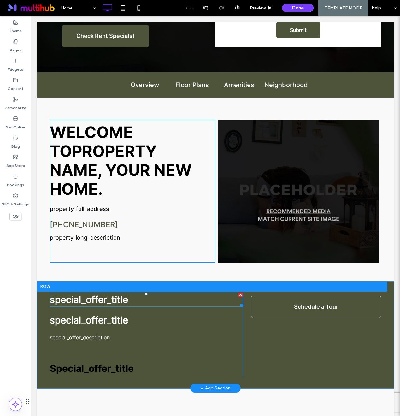
click at [128, 297] on span at bounding box center [146, 299] width 193 height 14
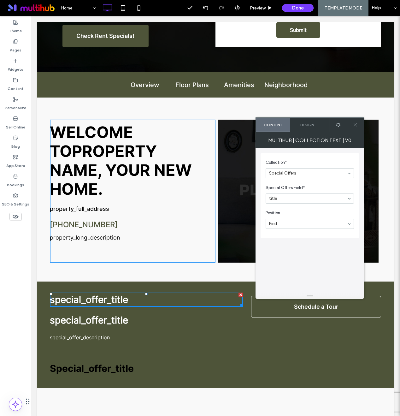
click at [310, 136] on div "Multihub | Collection Text | V0" at bounding box center [309, 140] width 108 height 16
click at [308, 126] on span "Design" at bounding box center [307, 124] width 14 height 5
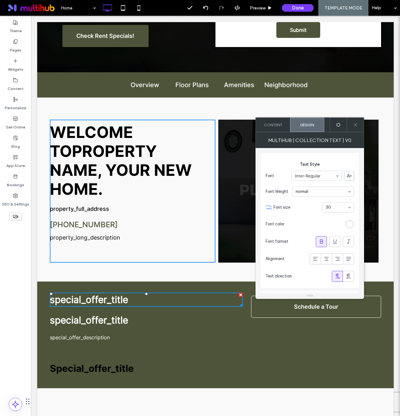
click at [275, 128] on div "Content" at bounding box center [273, 125] width 34 height 14
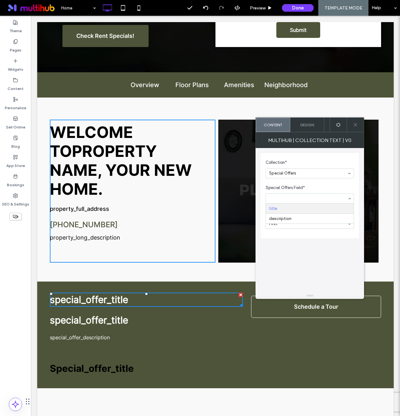
click at [302, 185] on span "Special Offers Field*" at bounding box center [309, 188] width 86 height 6
click at [100, 321] on p "special_offer_title" at bounding box center [146, 320] width 193 height 14
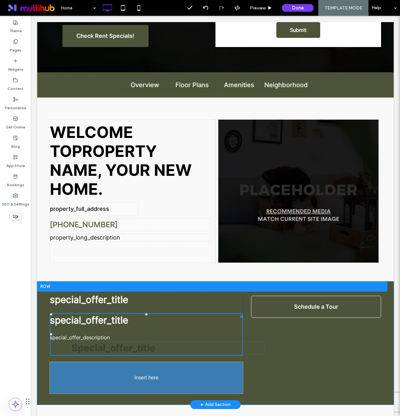
drag, startPoint x: 83, startPoint y: 370, endPoint x: 88, endPoint y: 349, distance: 21.0
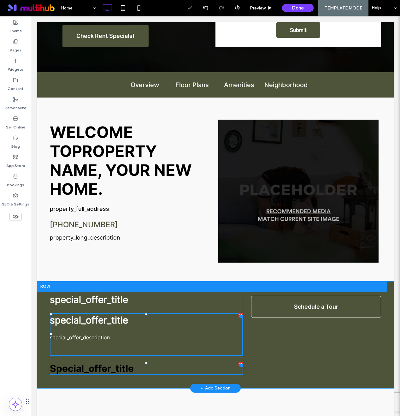
click at [98, 367] on span "Special_offer_title" at bounding box center [92, 367] width 84 height 11
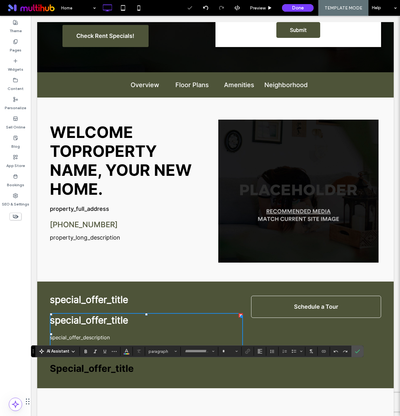
type input "**********"
type input "**"
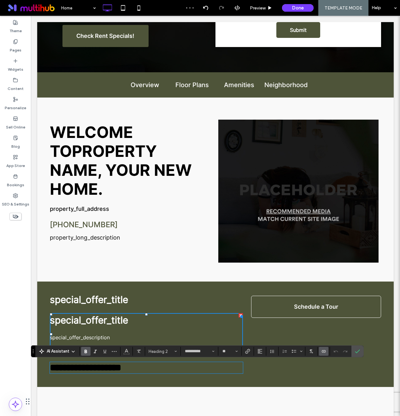
click at [324, 351] on icon "Connect To Data" at bounding box center [323, 351] width 5 height 5
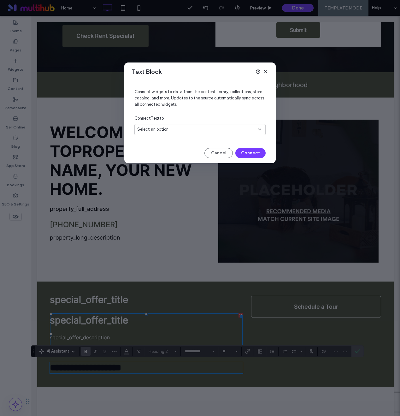
click at [197, 132] on div "Select an option" at bounding box center [199, 129] width 131 height 11
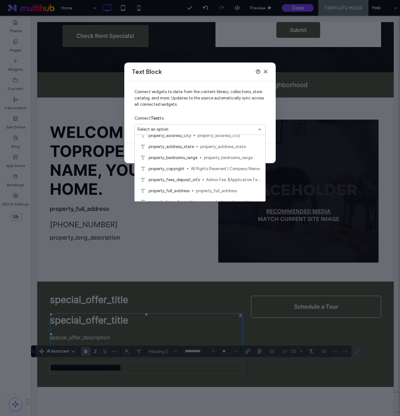
scroll to position [0, 0]
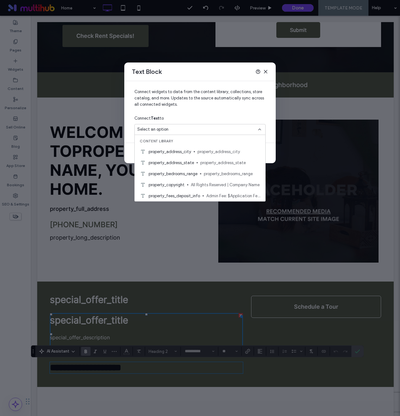
click at [216, 112] on span "Connect widgets to data from the content library, collections, store catalog, a…" at bounding box center [199, 101] width 131 height 24
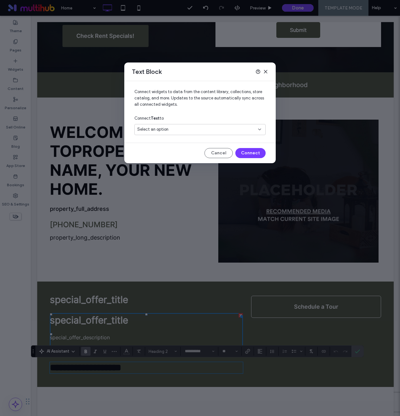
click at [266, 71] on icon at bounding box center [265, 71] width 5 height 5
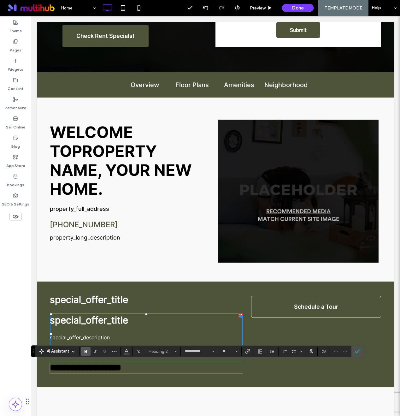
click at [119, 372] on span "**********" at bounding box center [85, 367] width 71 height 9
click at [106, 329] on div "special_offer_title special_offer_description" at bounding box center [146, 331] width 193 height 36
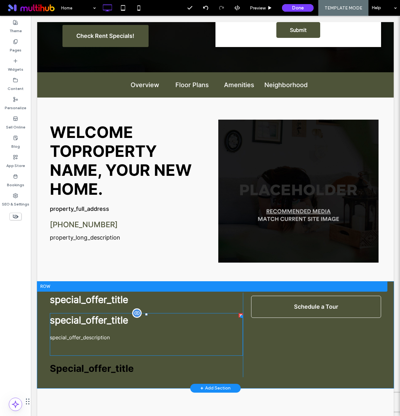
click at [102, 333] on p "special_offer_description" at bounding box center [146, 337] width 193 height 8
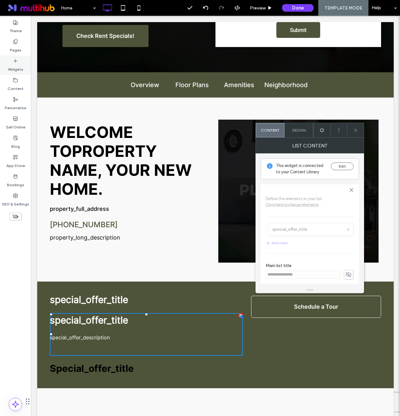
click at [17, 62] on icon at bounding box center [15, 60] width 5 height 5
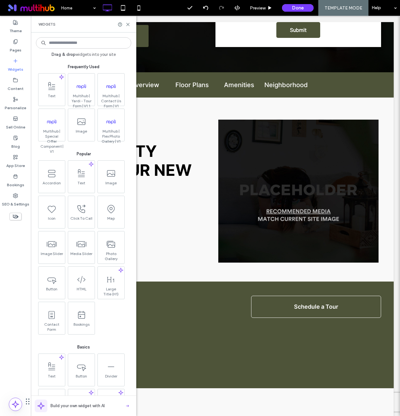
click at [65, 51] on div "Drag & drop widgets into your site Frequently Used Text .cls-1{fill:#040404;} M…" at bounding box center [83, 224] width 95 height 377
click at [68, 47] on input at bounding box center [83, 42] width 95 height 11
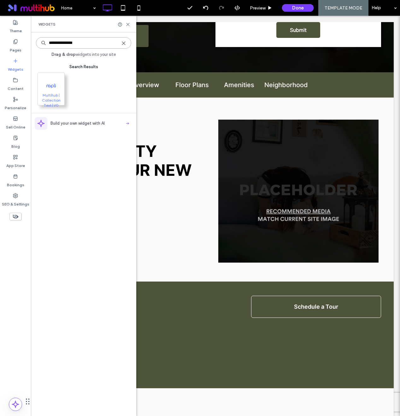
type input "**********"
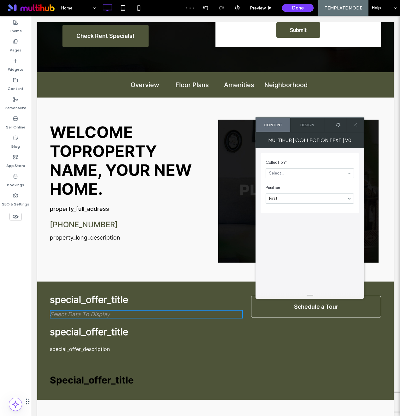
click at [290, 165] on span "Collection*" at bounding box center [309, 162] width 86 height 6
click at [309, 126] on span "Design" at bounding box center [307, 124] width 14 height 5
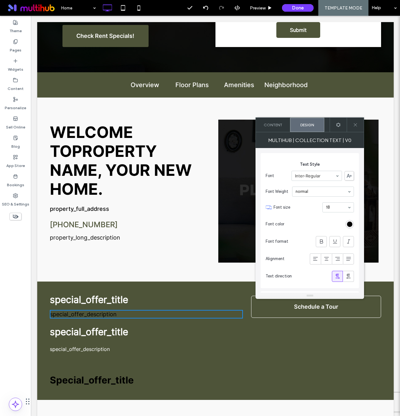
click at [352, 220] on div "rgb(0, 0, 0)" at bounding box center [349, 224] width 9 height 9
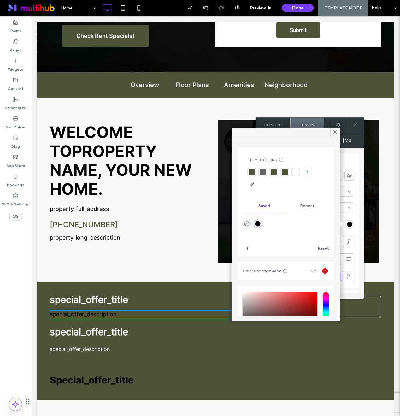
click at [296, 170] on div "rgba(255, 255, 255, 1)" at bounding box center [296, 172] width 6 height 6
click at [334, 130] on icon at bounding box center [335, 132] width 6 height 6
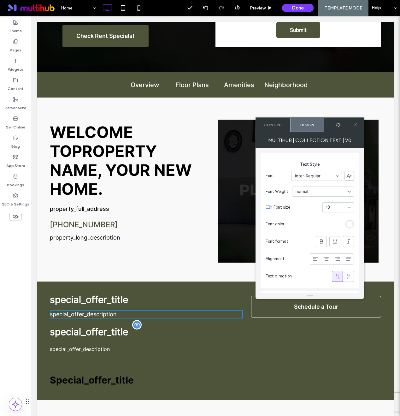
click at [89, 348] on p "special_offer_description" at bounding box center [146, 349] width 193 height 8
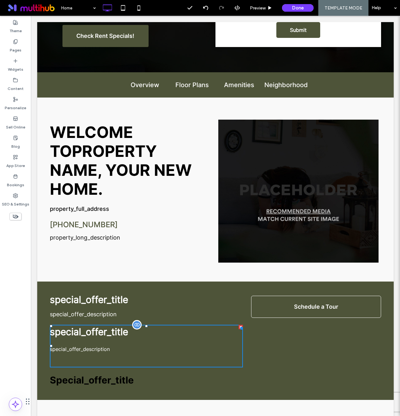
click at [80, 331] on p "special_offer_title" at bounding box center [146, 332] width 193 height 14
click at [100, 374] on span "Special_offer_title" at bounding box center [92, 379] width 84 height 11
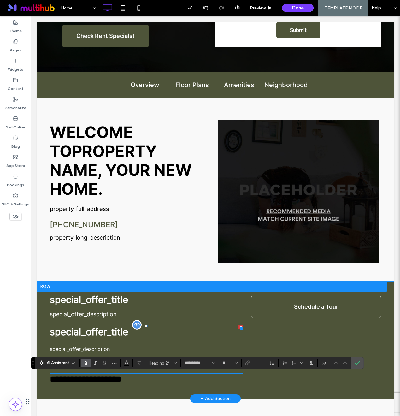
click at [88, 331] on p "special_offer_title" at bounding box center [146, 332] width 193 height 14
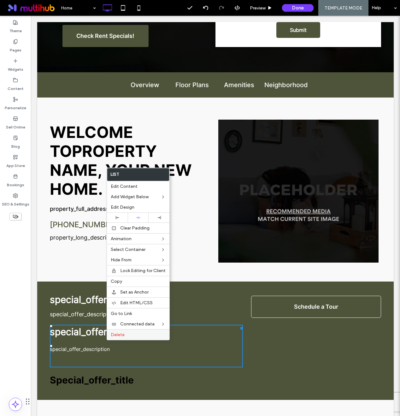
click at [112, 333] on span "Delete" at bounding box center [118, 334] width 14 height 5
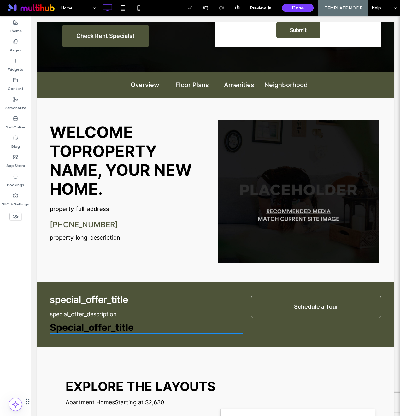
click at [80, 331] on span "Special_offer_title" at bounding box center [92, 326] width 84 height 11
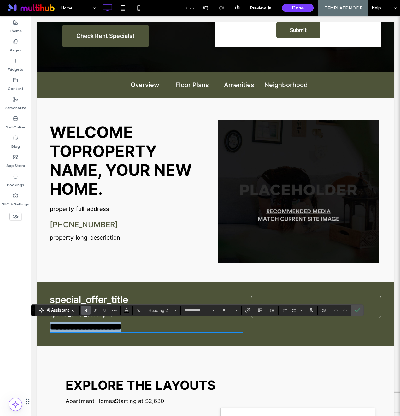
click at [176, 332] on div "**********" at bounding box center [146, 326] width 193 height 11
click at [155, 342] on div "**********" at bounding box center [215, 313] width 356 height 64
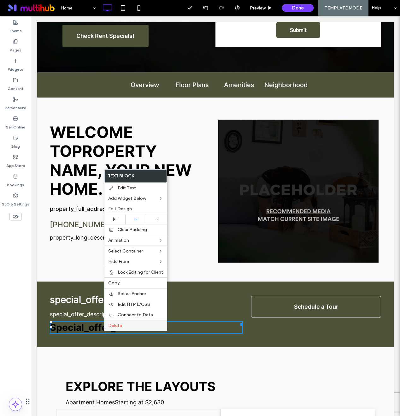
click at [114, 324] on span "Delete" at bounding box center [115, 325] width 14 height 5
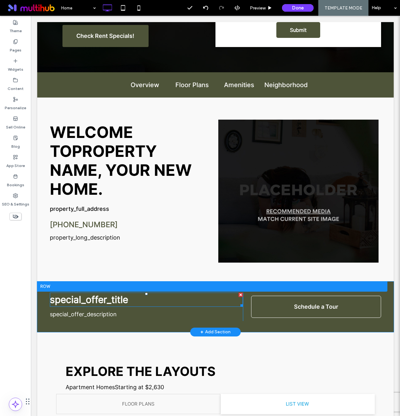
click at [91, 298] on span at bounding box center [146, 299] width 193 height 14
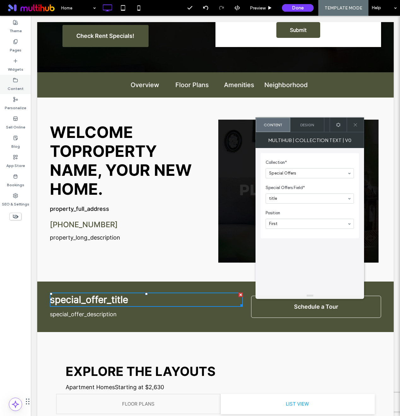
click at [16, 85] on label "Content" at bounding box center [16, 87] width 16 height 9
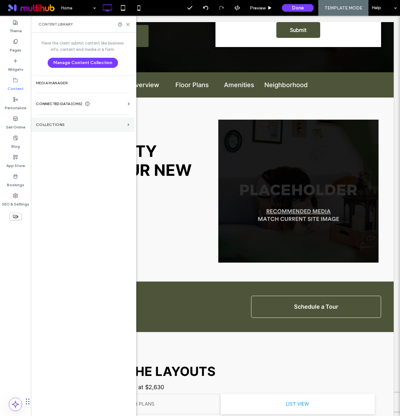
click at [75, 131] on section "Collections" at bounding box center [82, 124] width 103 height 15
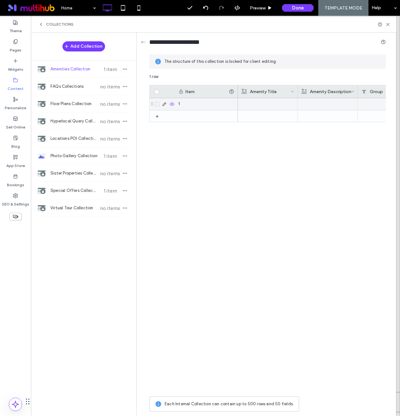
click at [158, 104] on icon at bounding box center [157, 104] width 3 height 2
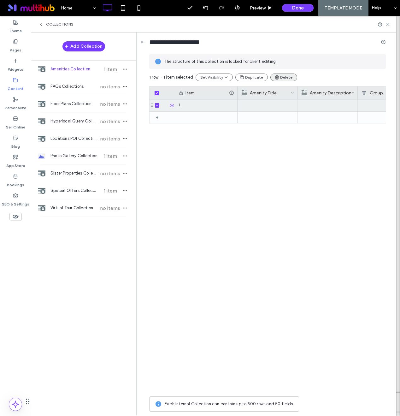
click at [277, 79] on icon "button" at bounding box center [276, 77] width 5 height 5
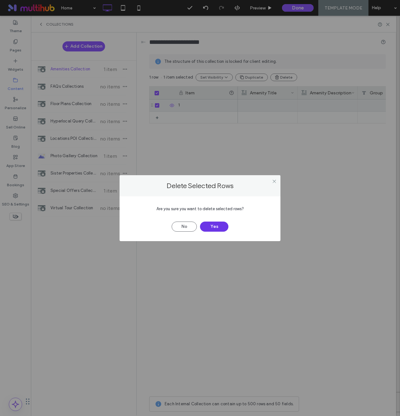
click at [215, 224] on button "Yes" at bounding box center [214, 226] width 28 height 10
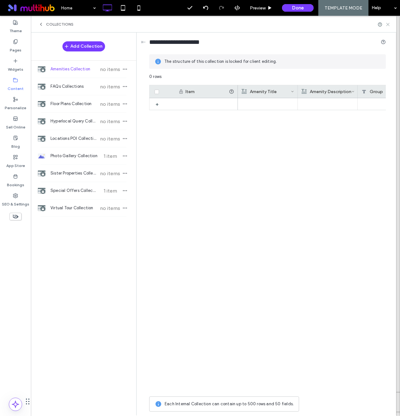
click at [390, 25] on icon at bounding box center [387, 24] width 5 height 5
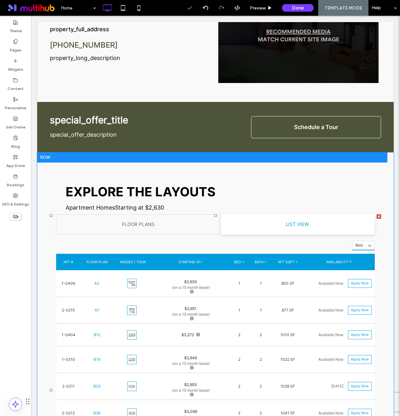
scroll to position [387, 0]
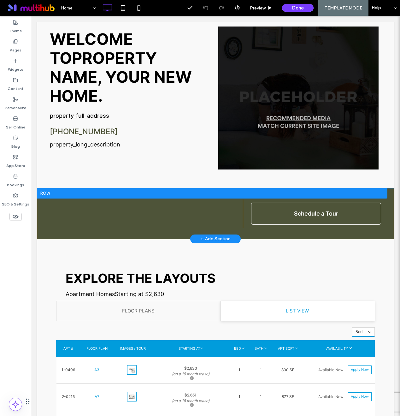
click at [72, 208] on div "Click To Paste" at bounding box center [146, 213] width 193 height 28
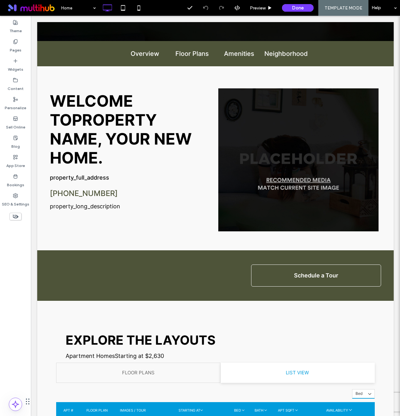
scroll to position [228, 0]
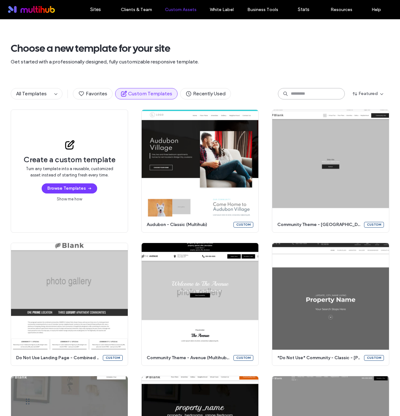
click at [299, 91] on input at bounding box center [311, 93] width 67 height 11
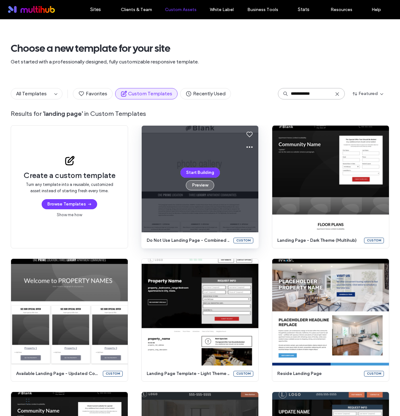
type input "**********"
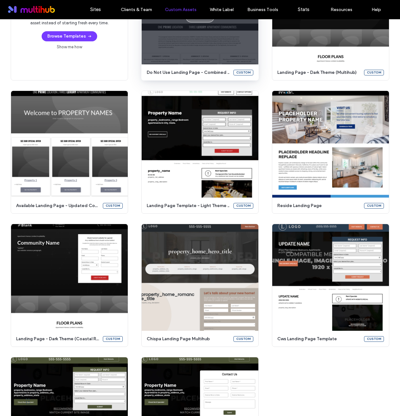
scroll to position [226, 0]
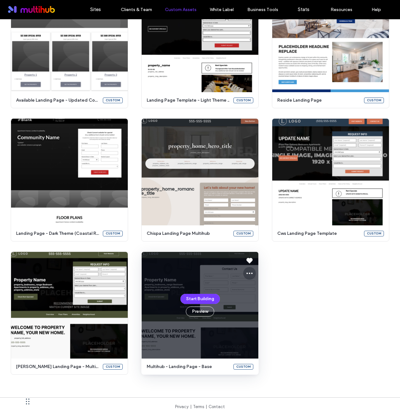
click at [246, 275] on icon at bounding box center [250, 273] width 8 height 8
click at [251, 301] on span at bounding box center [250, 302] width 8 height 7
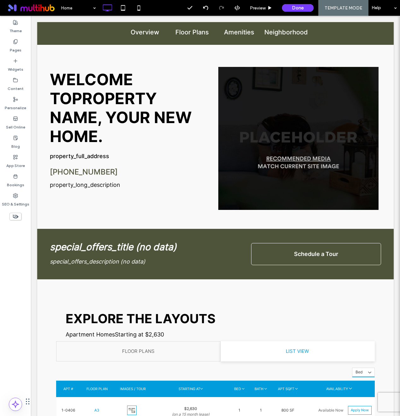
scroll to position [276, 0]
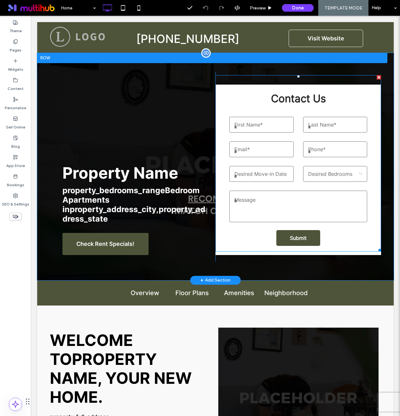
click at [272, 173] on span at bounding box center [298, 163] width 166 height 176
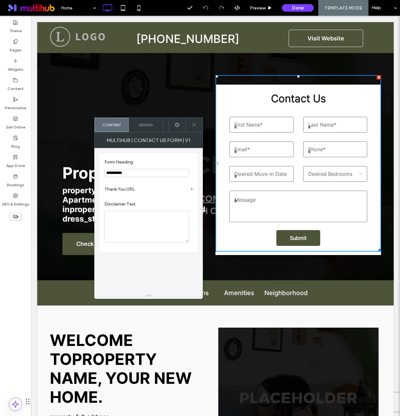
click at [195, 126] on use at bounding box center [193, 124] width 3 height 3
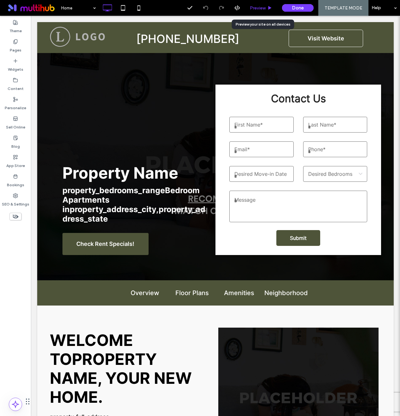
click at [254, 8] on span "Preview" at bounding box center [258, 7] width 16 height 5
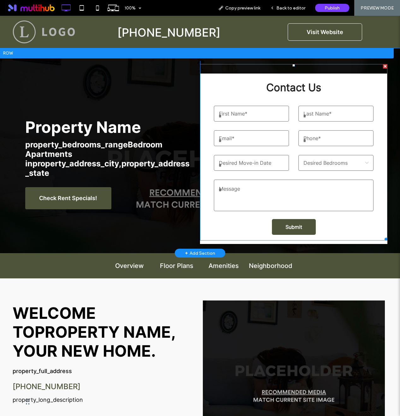
click at [248, 165] on span at bounding box center [293, 152] width 187 height 176
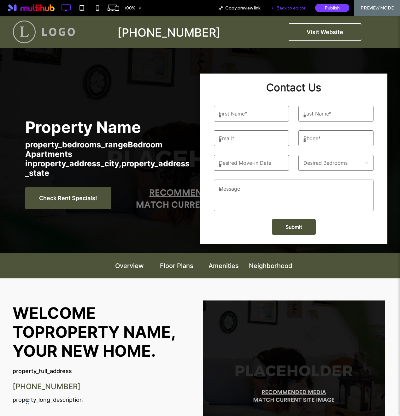
click at [280, 5] on div "Back to editor" at bounding box center [287, 8] width 45 height 16
click at [288, 7] on span "Back to editor" at bounding box center [290, 7] width 29 height 5
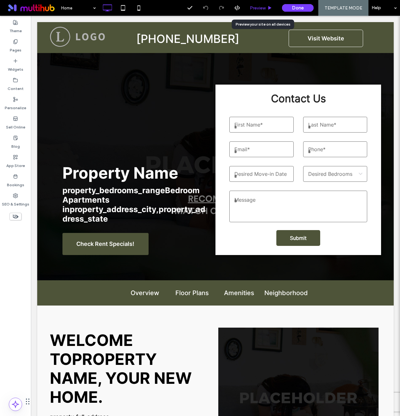
click at [265, 7] on span "Preview" at bounding box center [258, 7] width 16 height 5
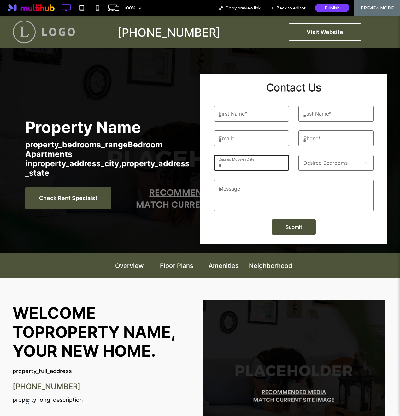
click at [254, 158] on input "Desired Move-in Date" at bounding box center [251, 163] width 75 height 16
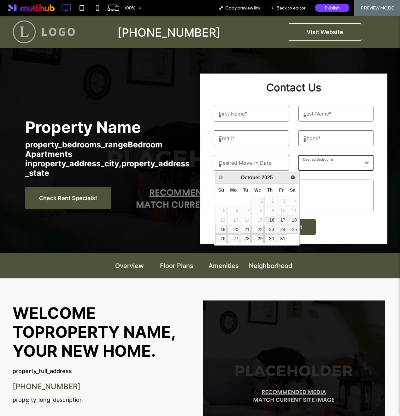
click at [315, 161] on select "**********" at bounding box center [335, 163] width 75 height 16
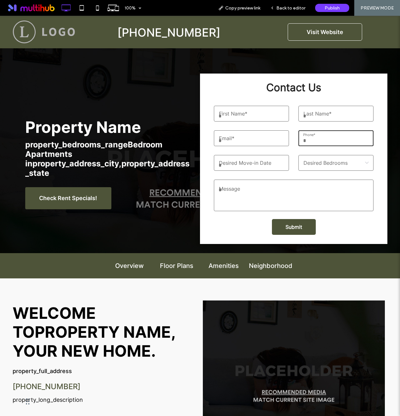
click at [319, 140] on input "Phone *" at bounding box center [335, 138] width 75 height 16
click at [271, 134] on input "Email *" at bounding box center [251, 138] width 75 height 16
click at [250, 161] on input "Desired Move-in Date" at bounding box center [251, 163] width 75 height 16
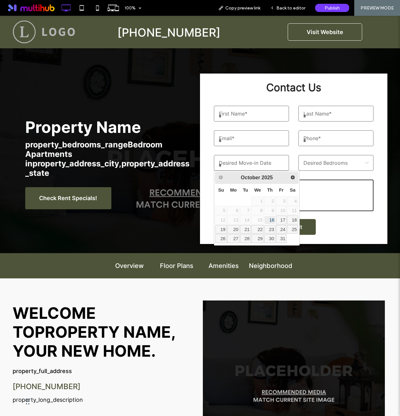
click at [344, 186] on textarea "Message" at bounding box center [294, 195] width 160 height 32
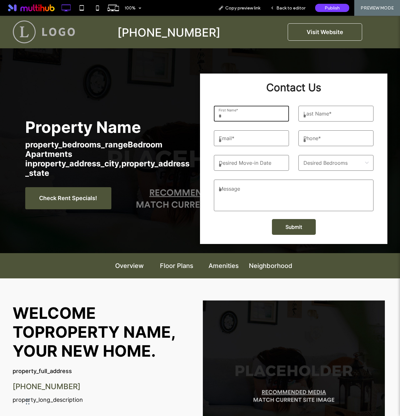
click at [259, 116] on input "First Name *" at bounding box center [251, 114] width 75 height 16
click at [317, 115] on input "Last Name *" at bounding box center [335, 114] width 75 height 16
click at [117, 99] on div at bounding box center [108, 88] width 167 height 54
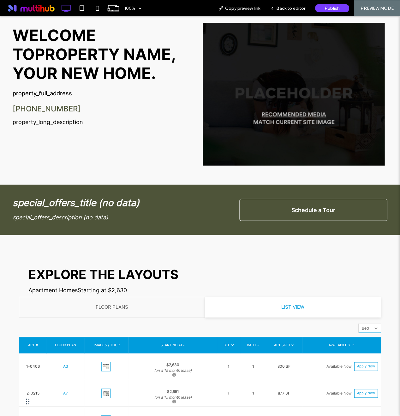
scroll to position [288, 0]
